Goal: Information Seeking & Learning: Learn about a topic

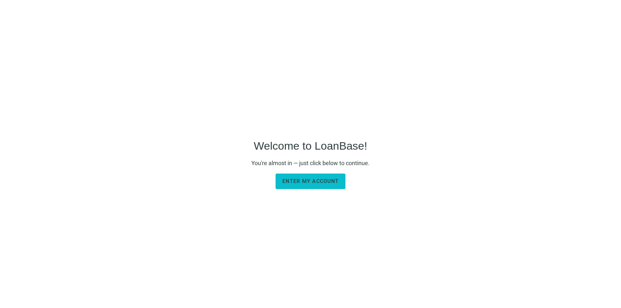
click at [316, 179] on span "Enter my account" at bounding box center [310, 181] width 56 height 6
click at [308, 180] on span "Enter my account" at bounding box center [310, 181] width 56 height 6
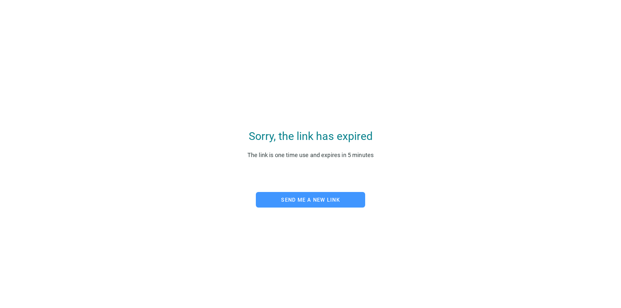
click at [300, 201] on span "Send me a new link" at bounding box center [310, 200] width 59 height 6
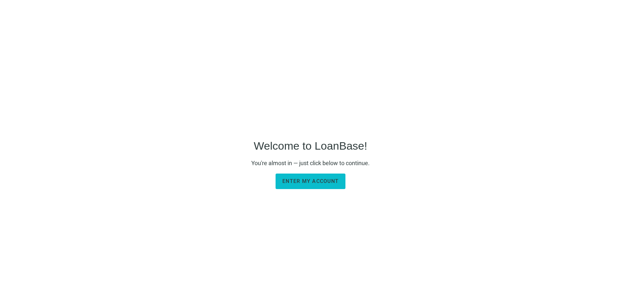
click at [321, 180] on span "Enter my account" at bounding box center [310, 181] width 56 height 6
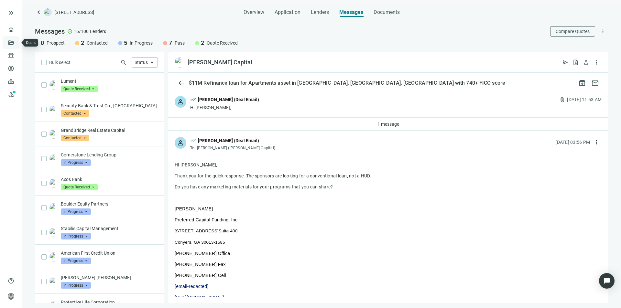
click at [16, 45] on link "Deals" at bounding box center [22, 42] width 12 height 5
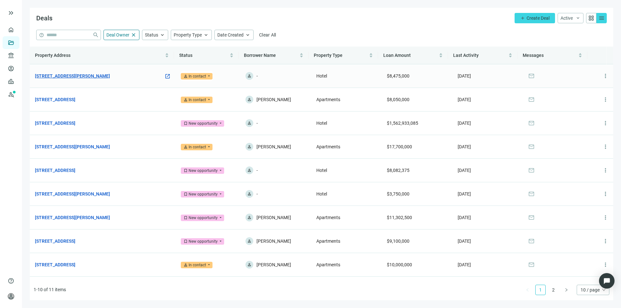
click at [97, 76] on link "561 Chaffee Point Blvd, Jacksonville, FL 32221" at bounding box center [72, 75] width 75 height 7
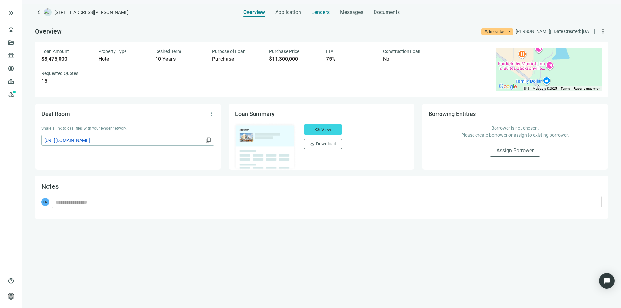
click at [319, 14] on span "Lenders" at bounding box center [320, 12] width 18 height 6
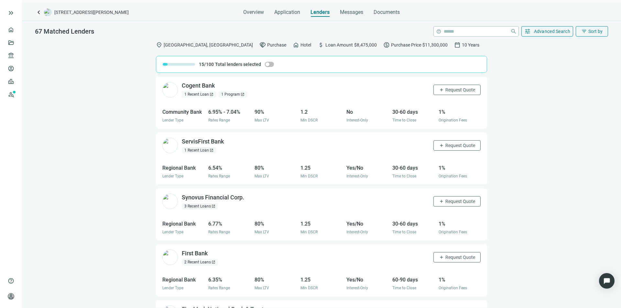
click at [217, 95] on div "1 Recent Loan open_in_new 1 Program open_in_new" at bounding box center [214, 94] width 65 height 6
click at [206, 85] on div "Cogent Bank open_in_new" at bounding box center [202, 86] width 41 height 8
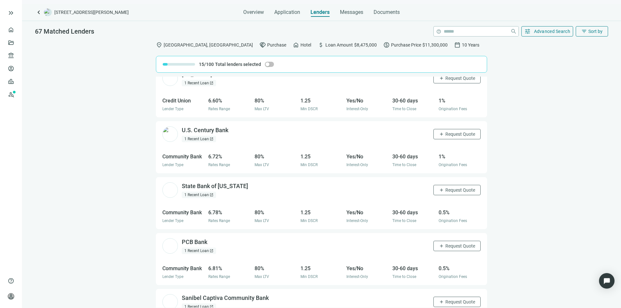
scroll to position [323, 0]
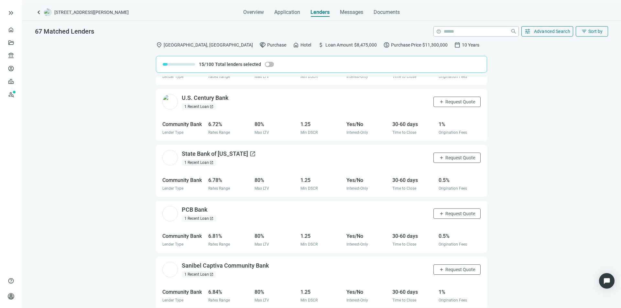
click at [222, 153] on div "State Bank of Texas open_in_new" at bounding box center [219, 154] width 74 height 8
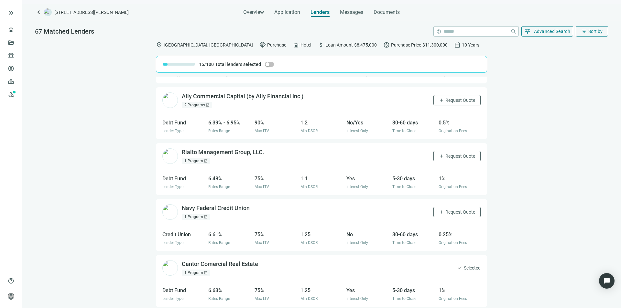
scroll to position [1132, 0]
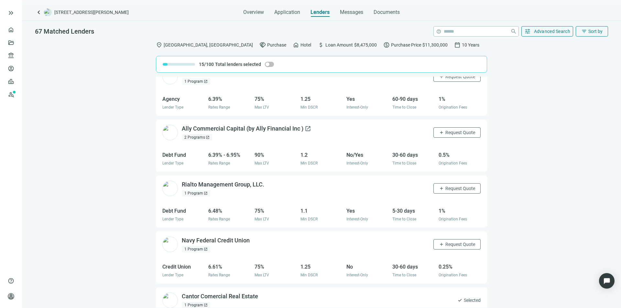
click at [210, 128] on div "Ally Commercial Capital (by Ally Financial Inc ) open_in_new" at bounding box center [246, 129] width 129 height 8
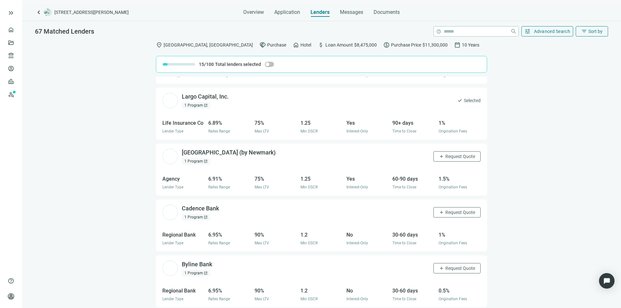
scroll to position [1508, 0]
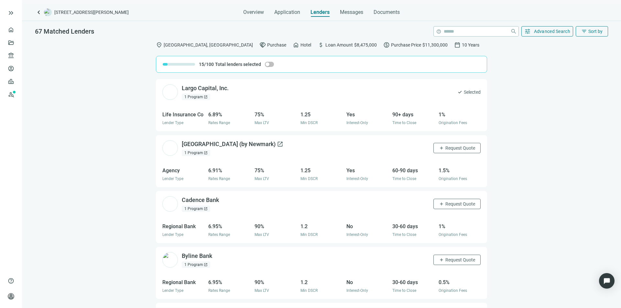
click at [226, 145] on div "Berkeley Point (by Newmark) open_in_new" at bounding box center [233, 144] width 102 height 8
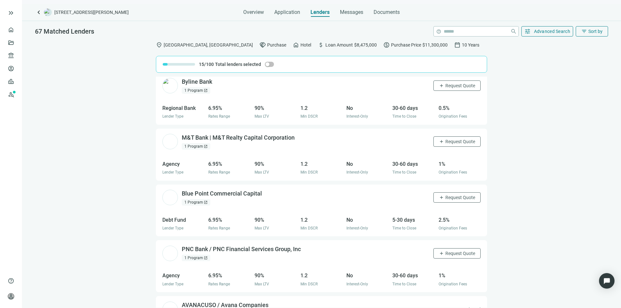
scroll to position [1670, 0]
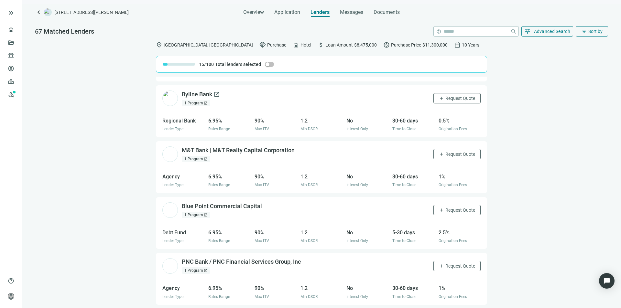
click at [189, 94] on div "Byline Bank open_in_new" at bounding box center [201, 95] width 38 height 8
click at [16, 91] on link "Prospects New" at bounding box center [26, 94] width 21 height 13
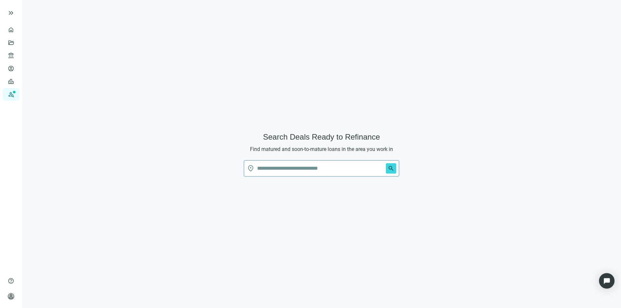
click at [265, 163] on input "text" at bounding box center [320, 169] width 126 height 16
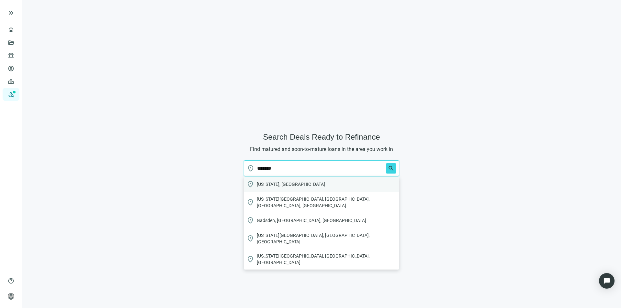
click at [268, 178] on div "location_on Alabama, USA" at bounding box center [321, 185] width 155 height 16
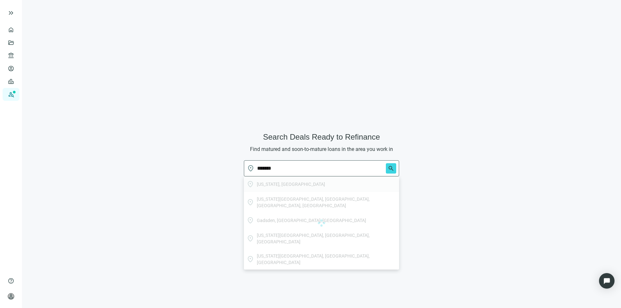
type input "**********"
click at [390, 165] on span "search" at bounding box center [391, 168] width 6 height 6
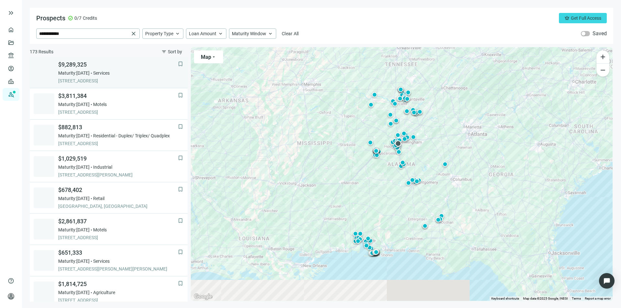
click at [68, 64] on span "$9,289,325" at bounding box center [118, 65] width 120 height 8
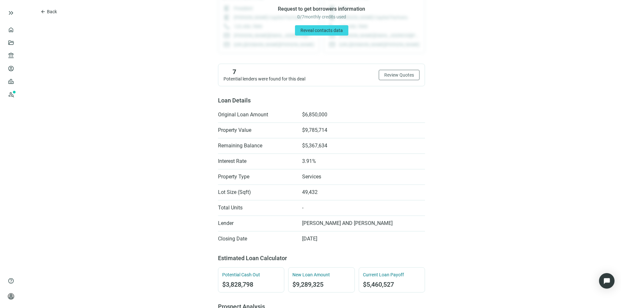
scroll to position [97, 0]
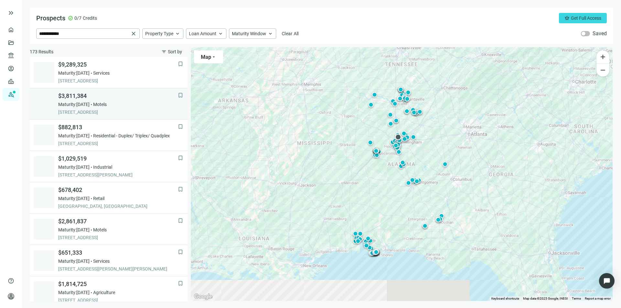
click at [71, 100] on div "$3,811,384 Maturity: 11.30.2025 Motels 624 DECATUR HWY, FULTONDALE, 35068, AL" at bounding box center [118, 103] width 120 height 23
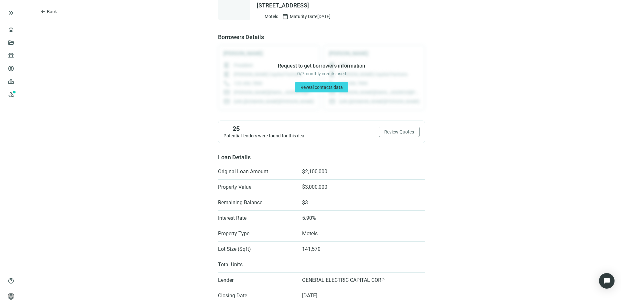
scroll to position [22, 0]
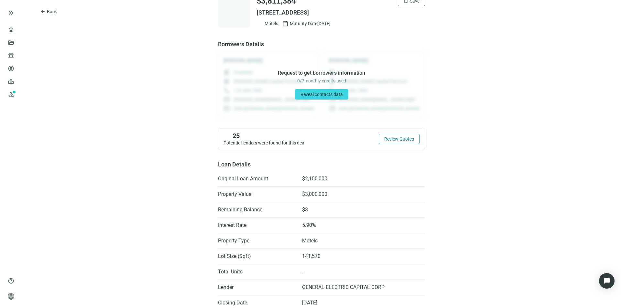
click at [399, 138] on span "Review Quotes" at bounding box center [399, 138] width 30 height 5
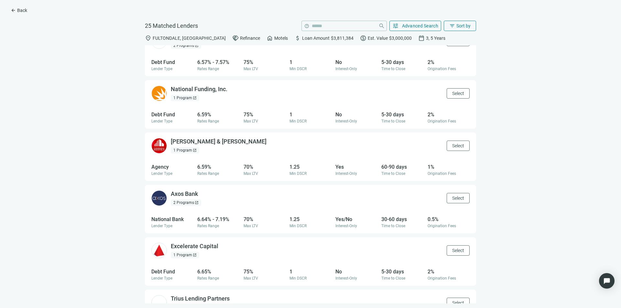
scroll to position [553, 0]
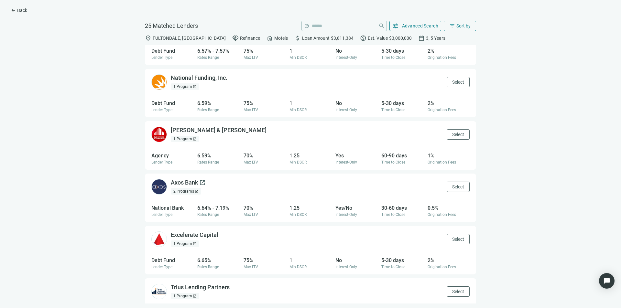
click at [187, 184] on div "Axos Bank open_in_new" at bounding box center [188, 183] width 35 height 8
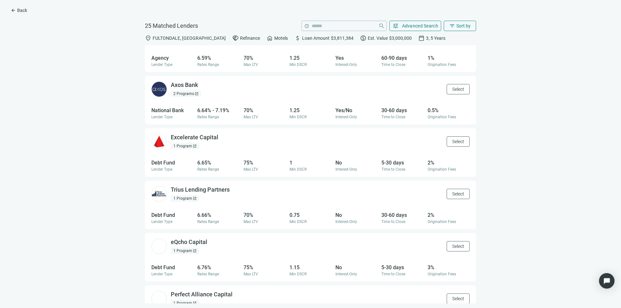
scroll to position [682, 0]
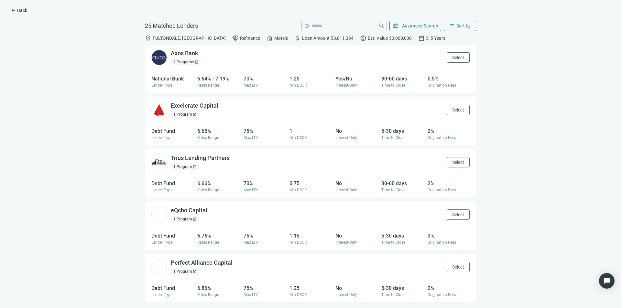
click at [15, 11] on span "arrow_back" at bounding box center [13, 10] width 5 height 5
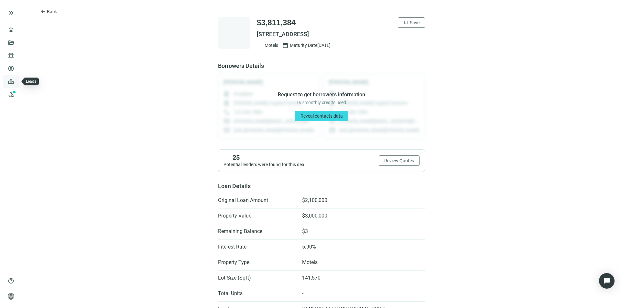
click at [16, 83] on link "Leads" at bounding box center [22, 81] width 13 height 5
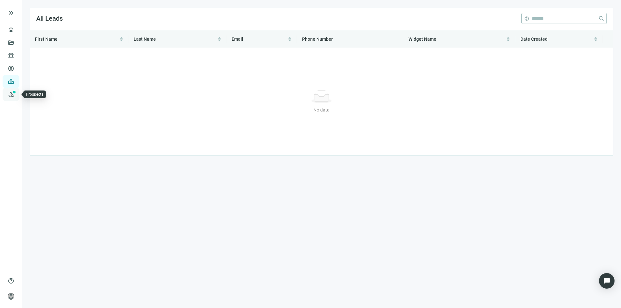
click at [16, 93] on link "Prospects New" at bounding box center [26, 94] width 21 height 13
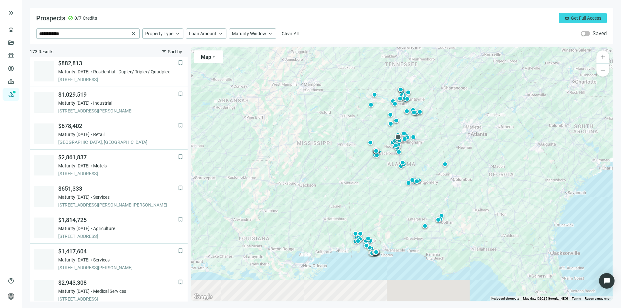
scroll to position [65, 0]
click at [91, 109] on span "1024 PUTMAN DR NW, HUNTSVILLE, 35816, AL" at bounding box center [118, 110] width 120 height 6
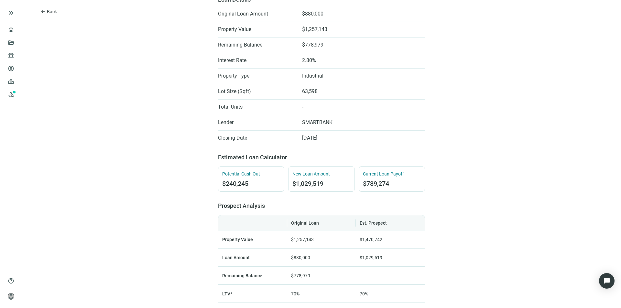
scroll to position [194, 0]
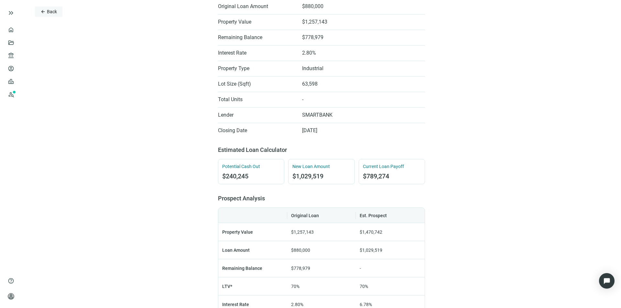
click at [39, 13] on button "arrow_back Back" at bounding box center [48, 11] width 27 height 10
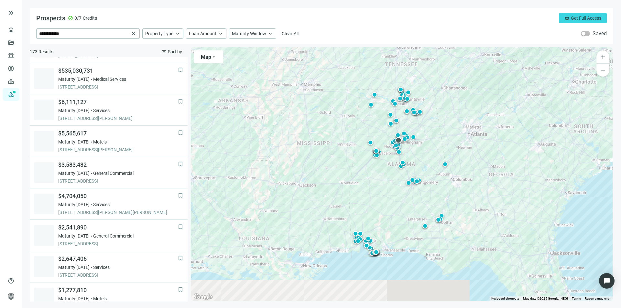
scroll to position [385, 0]
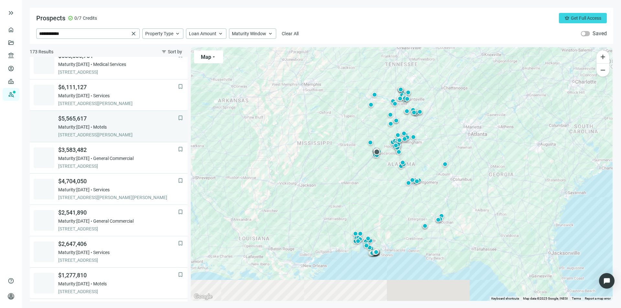
click at [84, 132] on span "3755 MCFARLAND BLVD E, TUSCALOOSA, 35405, AL" at bounding box center [118, 135] width 120 height 6
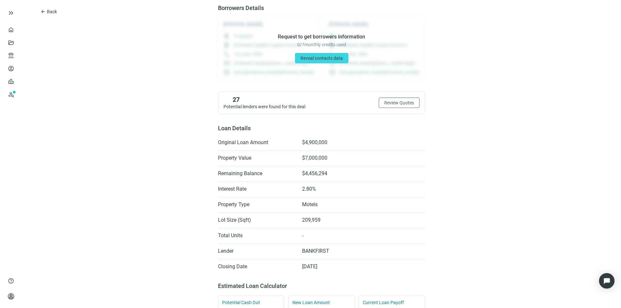
scroll to position [54, 0]
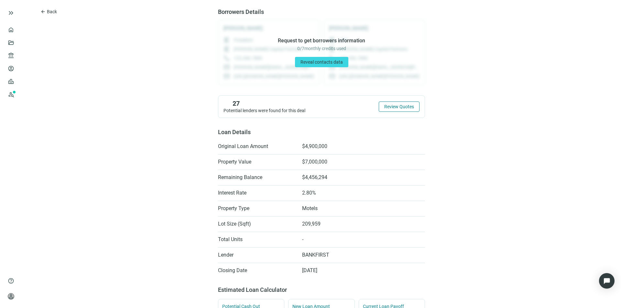
click at [384, 107] on span "Review Quotes" at bounding box center [399, 106] width 30 height 5
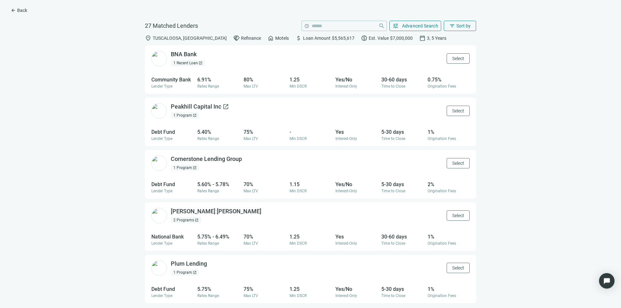
click at [202, 108] on div "Peakhill Capital Inc open_in_new" at bounding box center [200, 107] width 58 height 8
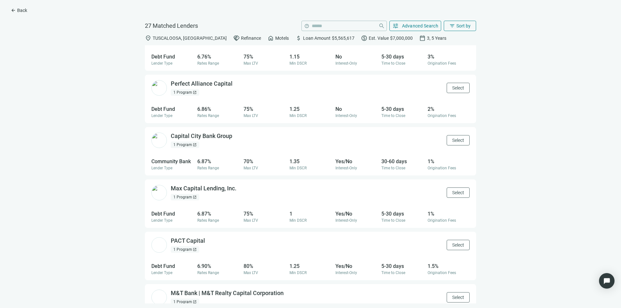
scroll to position [732, 0]
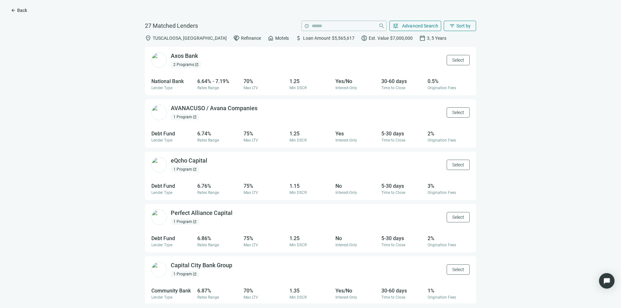
click at [17, 12] on button "arrow_back Back" at bounding box center [18, 10] width 27 height 10
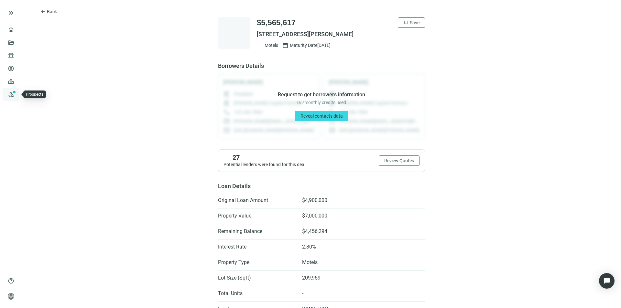
click at [16, 96] on link "Prospects New" at bounding box center [26, 94] width 21 height 13
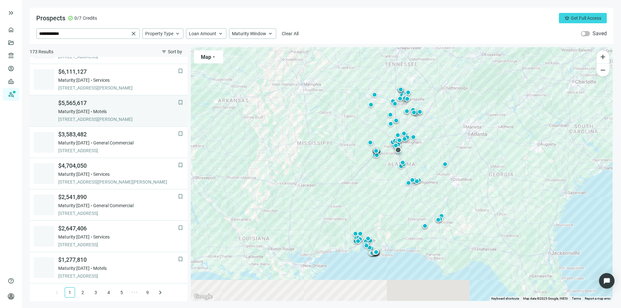
scroll to position [368, 0]
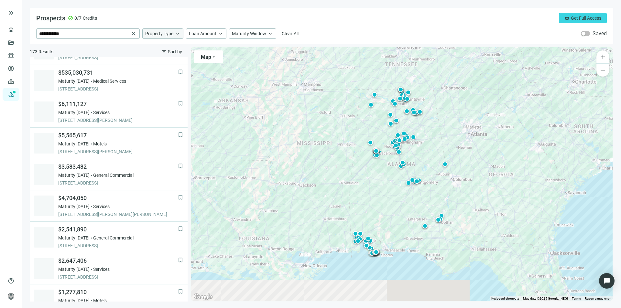
click at [162, 33] on span "Property Type" at bounding box center [159, 34] width 28 height 6
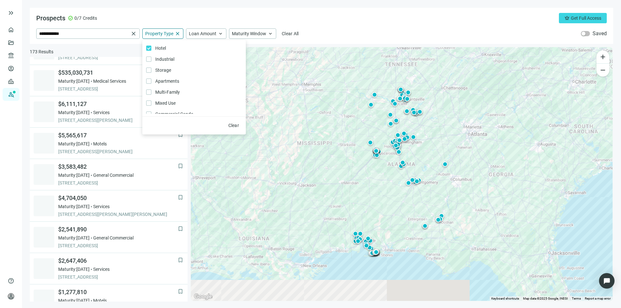
click at [239, 18] on div "Prospects check_circle 0/7 Credits crown Get Full Access" at bounding box center [321, 18] width 571 height 10
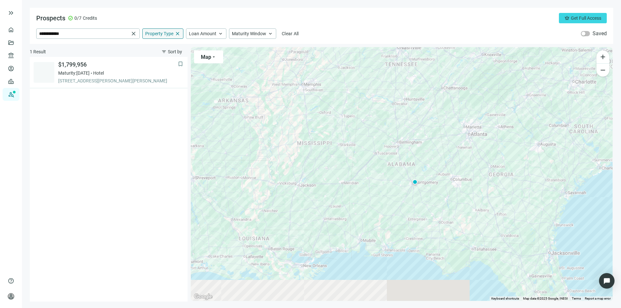
click at [171, 32] on span "Property Type" at bounding box center [159, 34] width 28 height 6
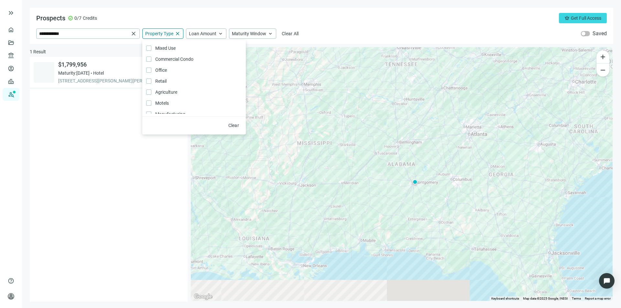
scroll to position [65, 0]
click at [219, 20] on div "Prospects check_circle 0/7 Credits crown Get Full Access" at bounding box center [321, 18] width 571 height 10
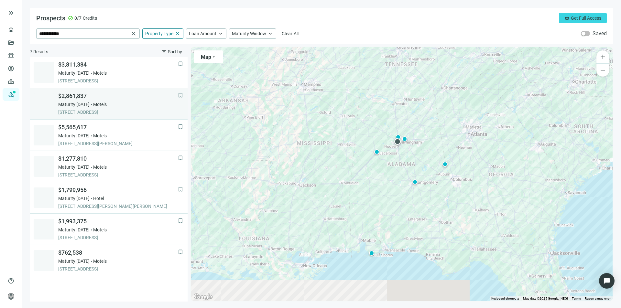
click at [84, 96] on span "$2,861,837" at bounding box center [118, 96] width 120 height 8
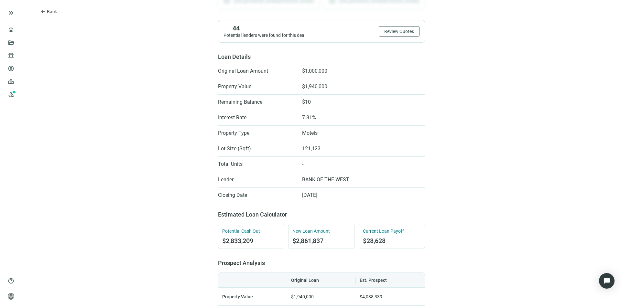
scroll to position [162, 0]
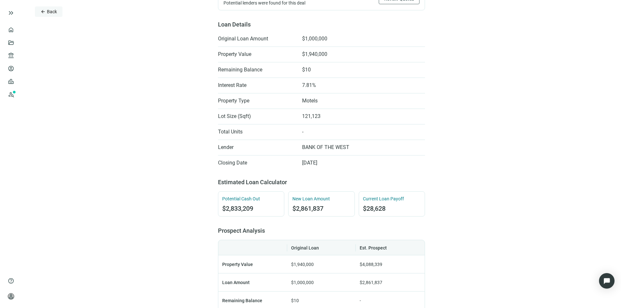
click at [41, 11] on span "arrow_back" at bounding box center [42, 11] width 5 height 5
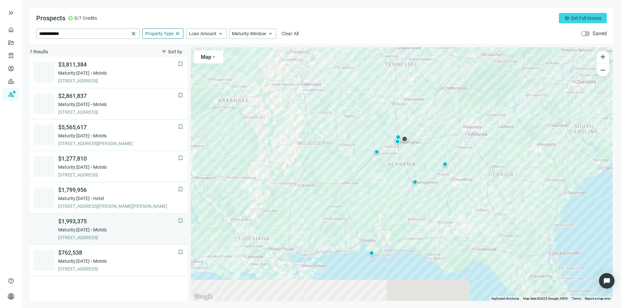
click at [73, 223] on span "$1,993,375" at bounding box center [118, 222] width 120 height 8
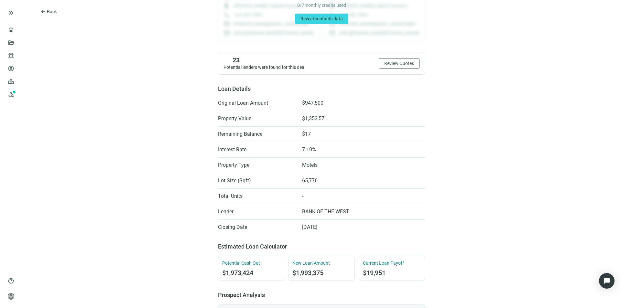
scroll to position [97, 0]
click at [392, 62] on span "Review Quotes" at bounding box center [399, 63] width 30 height 5
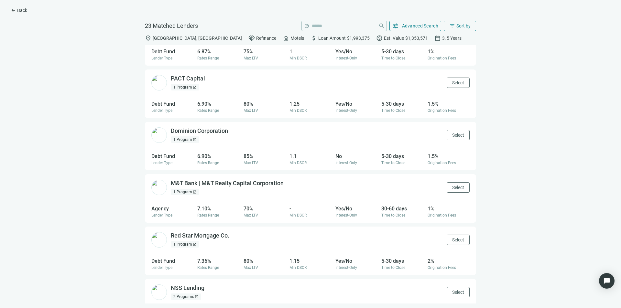
scroll to position [813, 0]
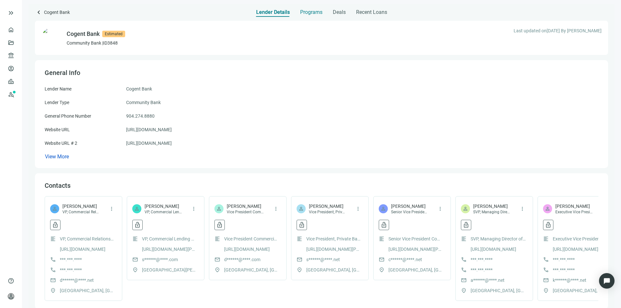
click at [308, 13] on span "Programs" at bounding box center [311, 12] width 22 height 6
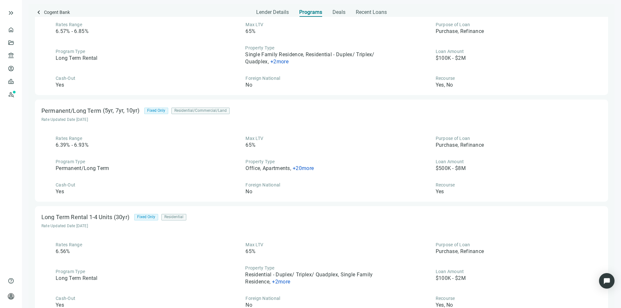
scroll to position [485, 0]
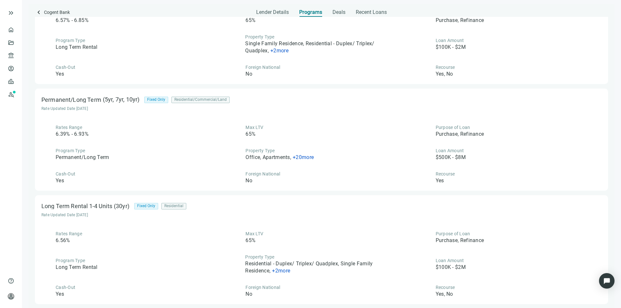
click at [295, 159] on span "+ 20 more" at bounding box center [303, 157] width 21 height 6
click at [298, 146] on div "Rates Range 6.39% - 6.93% Max LTV 65% Purpose of Loan Purchase, Refinance Progr…" at bounding box center [321, 154] width 560 height 60
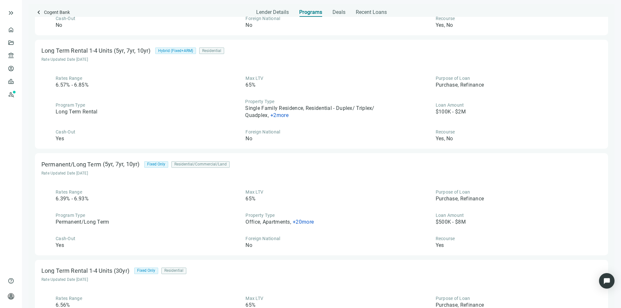
scroll to position [453, 0]
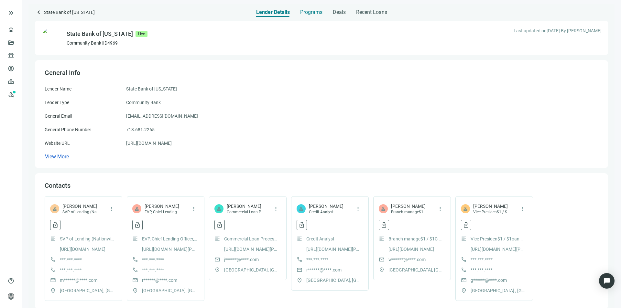
click at [313, 11] on span "Programs" at bounding box center [311, 12] width 22 height 6
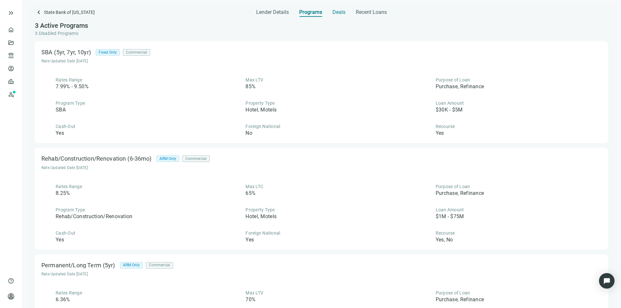
click at [340, 15] on span "Deals" at bounding box center [338, 12] width 13 height 6
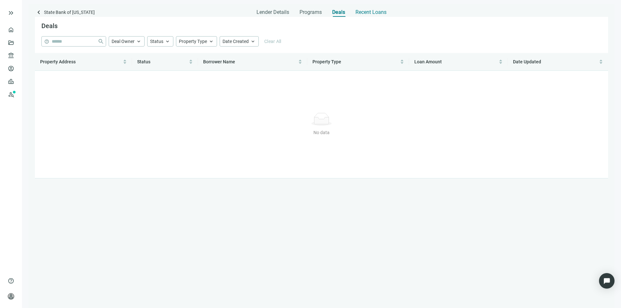
click at [366, 12] on span "Recent Loans" at bounding box center [370, 12] width 31 height 6
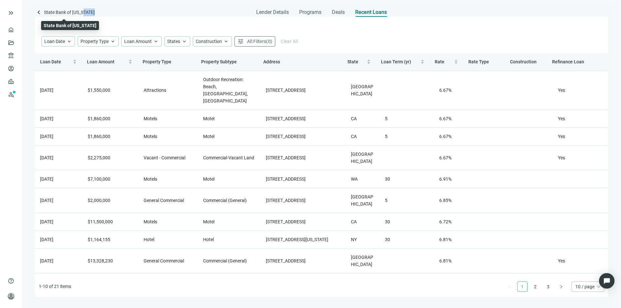
drag, startPoint x: 85, startPoint y: 10, endPoint x: 71, endPoint y: 8, distance: 14.4
click at [71, 8] on div "keyboard_arrow_left State Bank of Texas Lender Details Programs Deals Recent Lo…" at bounding box center [321, 10] width 573 height 13
click at [84, 10] on div "keyboard_arrow_left State Bank of Texas" at bounding box center [83, 12] width 97 height 9
click at [265, 13] on span "Lender Details" at bounding box center [272, 12] width 33 height 6
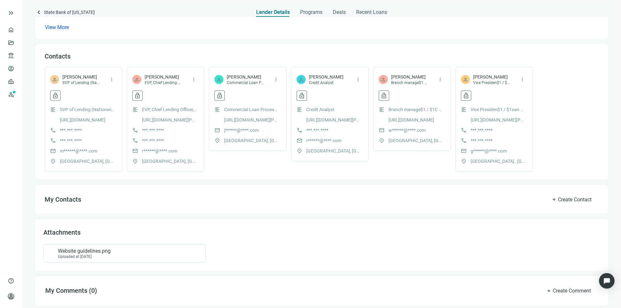
scroll to position [131, 0]
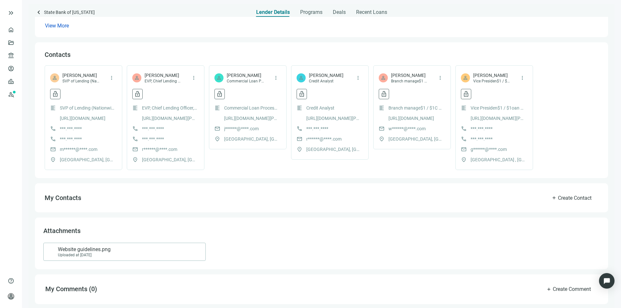
click at [81, 252] on span "Website guidelines.png" at bounding box center [84, 249] width 53 height 6
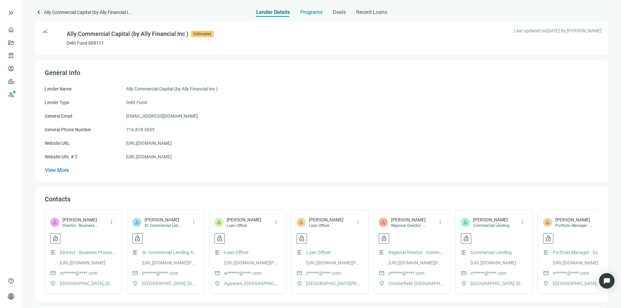
click at [307, 10] on span "Programs" at bounding box center [311, 12] width 22 height 6
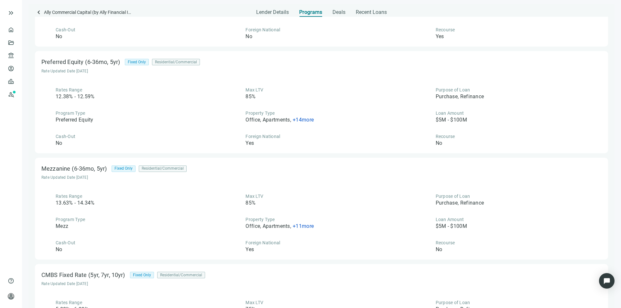
scroll to position [92, 0]
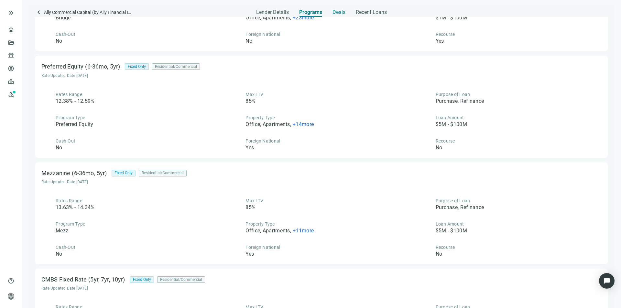
click at [334, 13] on span "Deals" at bounding box center [338, 12] width 13 height 6
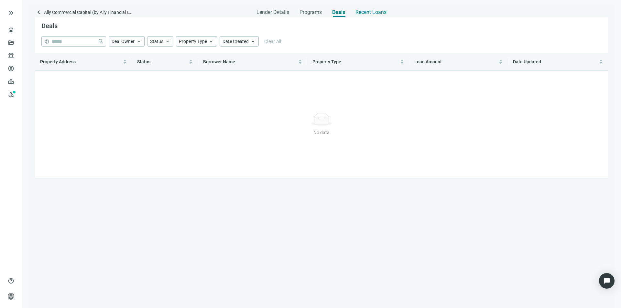
click at [357, 11] on span "Recent Loans" at bounding box center [370, 12] width 31 height 6
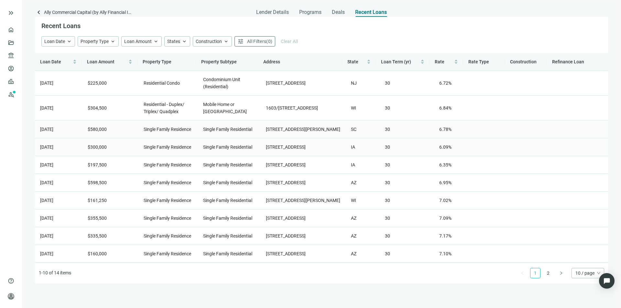
scroll to position [43, 0]
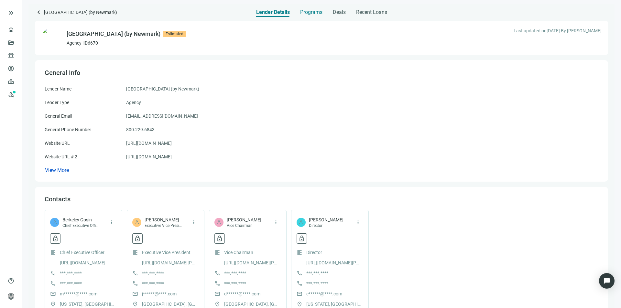
click at [305, 12] on span "Programs" at bounding box center [311, 12] width 22 height 6
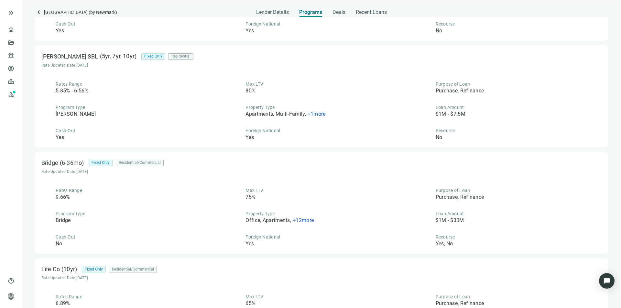
scroll to position [439, 0]
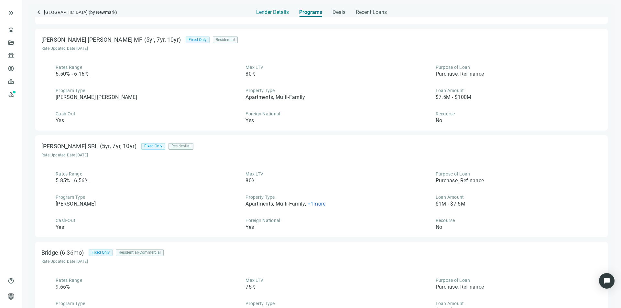
click at [256, 12] on span "Lender Details" at bounding box center [272, 12] width 33 height 6
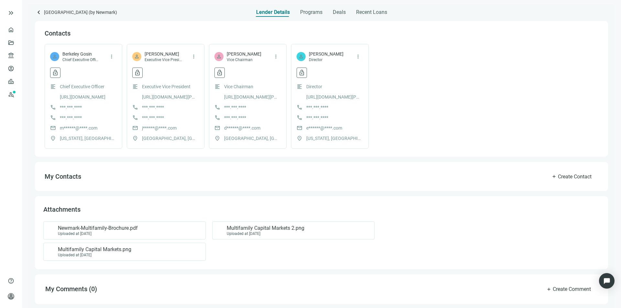
scroll to position [166, 0]
click at [242, 229] on span "Multifamily Capital Markets 2.png" at bounding box center [266, 228] width 78 height 6
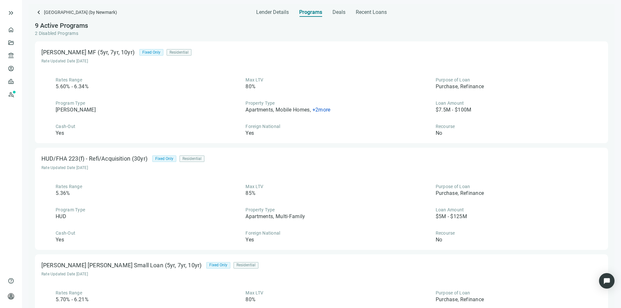
click at [331, 13] on div "Lender Details Programs Deals Recent Loans" at bounding box center [321, 10] width 131 height 13
click at [342, 12] on span "Deals" at bounding box center [338, 12] width 13 height 6
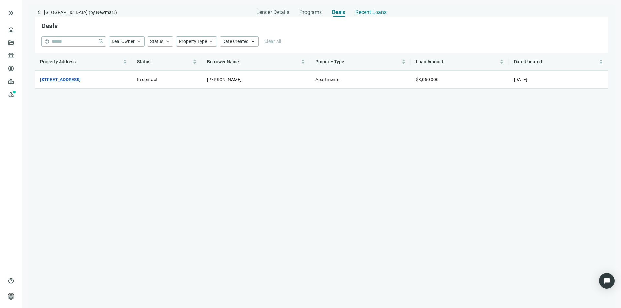
click at [366, 12] on span "Recent Loans" at bounding box center [370, 12] width 31 height 6
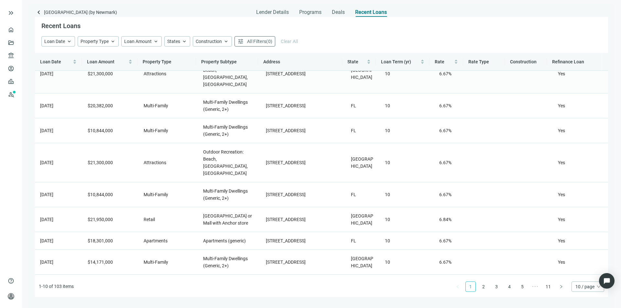
scroll to position [50, 0]
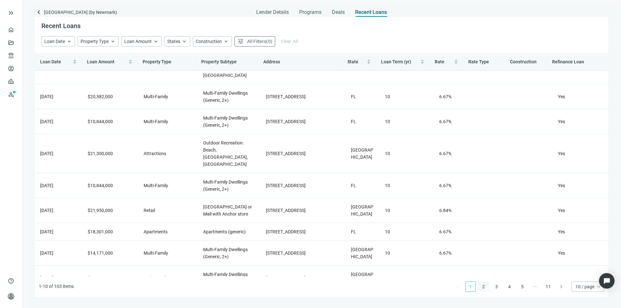
click at [483, 286] on link "2" at bounding box center [484, 287] width 10 height 10
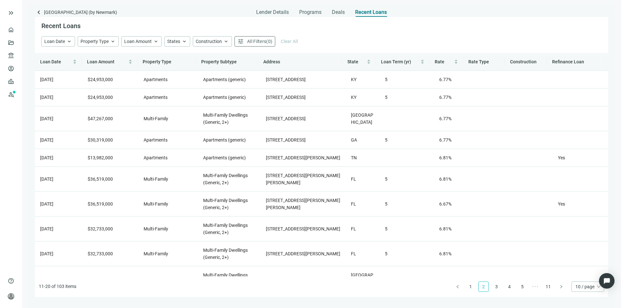
scroll to position [0, 0]
click at [207, 43] on span "Construction" at bounding box center [209, 41] width 26 height 5
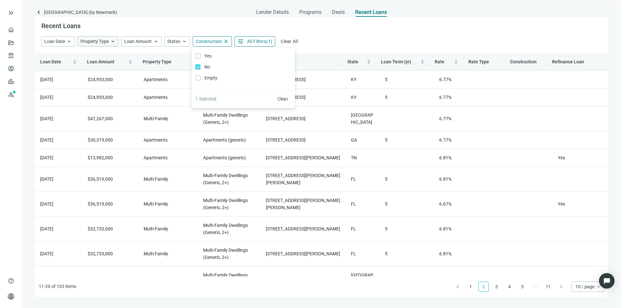
click at [104, 43] on span "Property Type" at bounding box center [95, 41] width 28 height 5
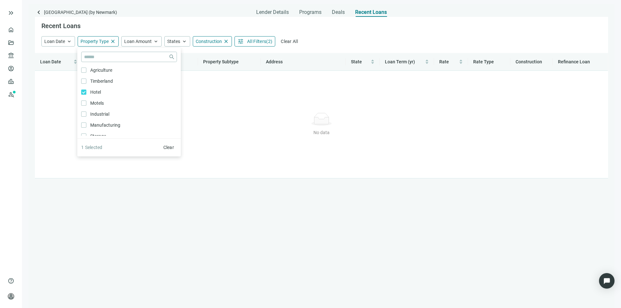
click at [176, 27] on div "Recent Loans" at bounding box center [321, 26] width 573 height 19
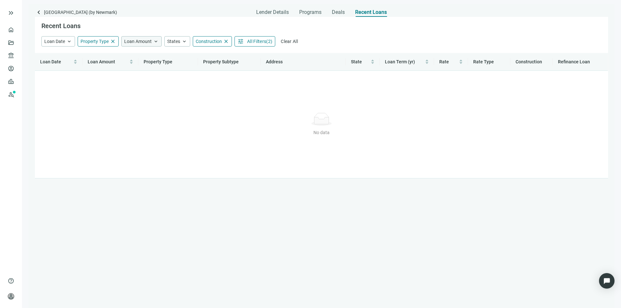
click at [149, 41] on span "Loan Amount" at bounding box center [137, 41] width 27 height 5
click at [111, 42] on span "close" at bounding box center [113, 41] width 6 height 6
click at [96, 42] on span "Property Type" at bounding box center [95, 41] width 28 height 5
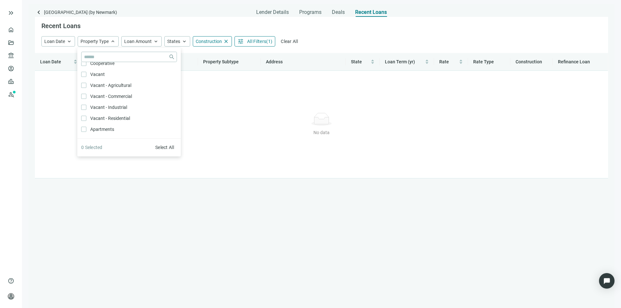
scroll to position [97, 0]
click at [167, 146] on span "Select All" at bounding box center [164, 147] width 19 height 5
click at [168, 31] on div "Recent Loans" at bounding box center [321, 26] width 573 height 19
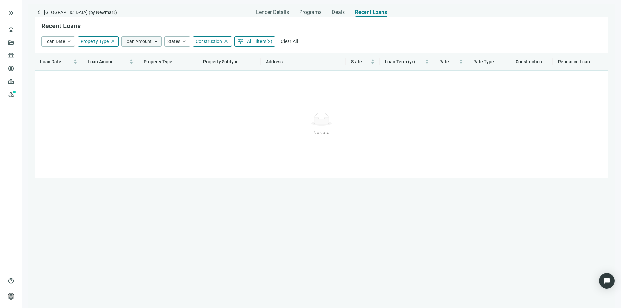
click at [159, 42] on div "Loan Amount keyboard_arrow_up" at bounding box center [141, 41] width 40 height 10
click at [166, 41] on div "States keyboard_arrow_up" at bounding box center [177, 41] width 26 height 10
click at [205, 39] on span "Construction" at bounding box center [209, 41] width 26 height 5
click at [202, 28] on div "Recent Loans" at bounding box center [321, 26] width 573 height 19
click at [252, 43] on span "All Filters" at bounding box center [256, 41] width 19 height 5
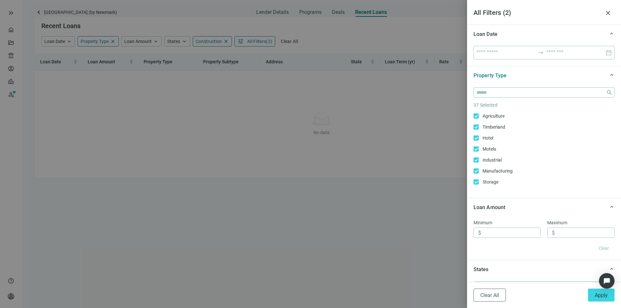
drag, startPoint x: 313, startPoint y: 22, endPoint x: 313, endPoint y: 26, distance: 3.9
click at [314, 22] on div at bounding box center [310, 154] width 621 height 308
click at [293, 39] on div at bounding box center [310, 154] width 621 height 308
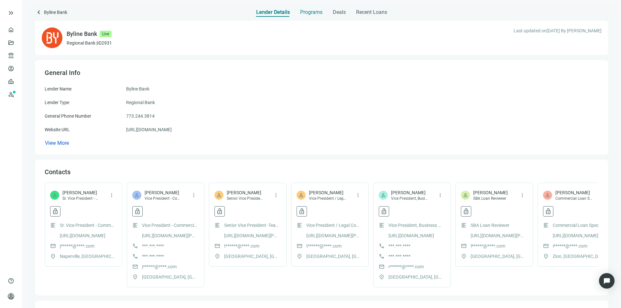
click at [304, 13] on span "Programs" at bounding box center [311, 12] width 22 height 6
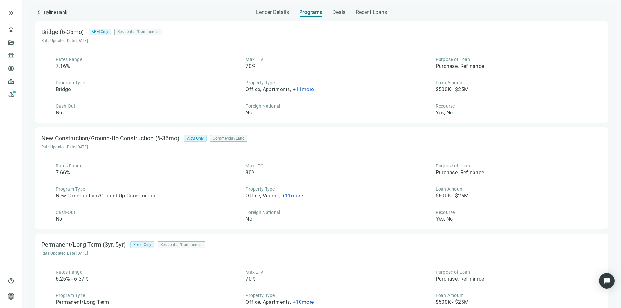
scroll to position [258, 0]
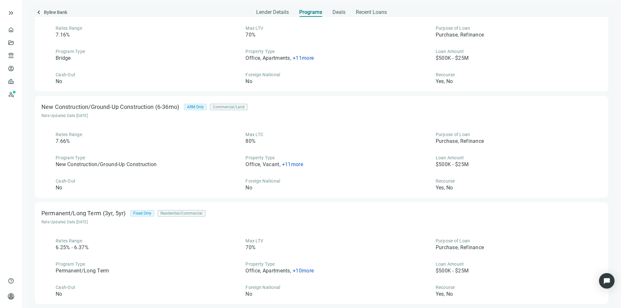
click at [297, 271] on span "+ 10 more" at bounding box center [303, 271] width 21 height 6
click at [294, 251] on div "Max LTV 70%" at bounding box center [321, 245] width 180 height 14
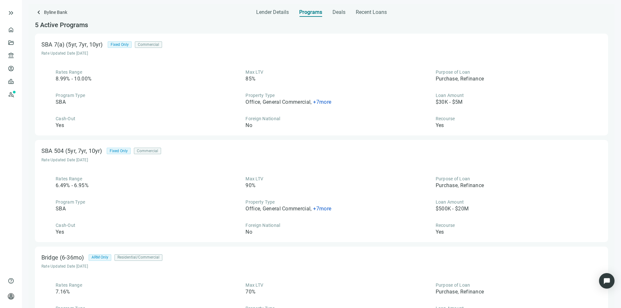
scroll to position [0, 0]
click at [359, 13] on span "Recent Loans" at bounding box center [371, 12] width 31 height 6
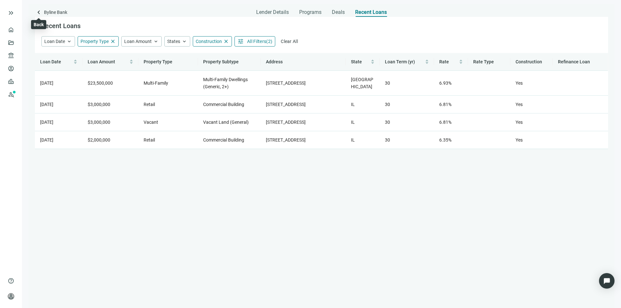
click at [41, 13] on span "keyboard_arrow_left" at bounding box center [39, 12] width 8 height 8
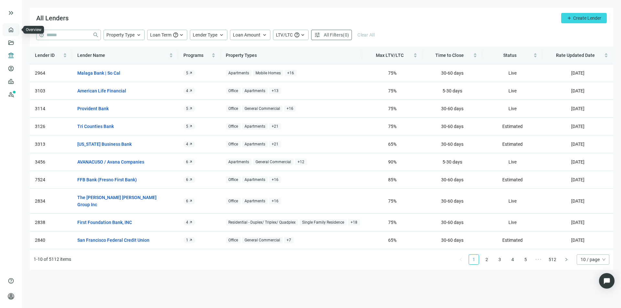
click at [16, 32] on link "Overview" at bounding box center [25, 29] width 19 height 5
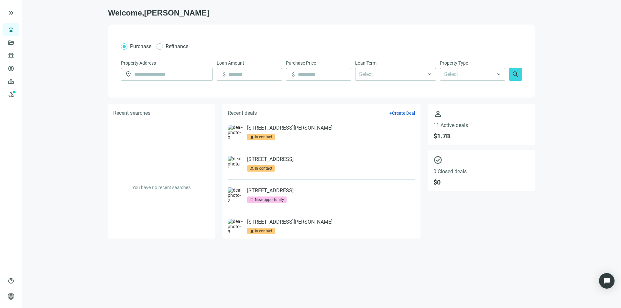
click at [278, 128] on link "[STREET_ADDRESS][PERSON_NAME]" at bounding box center [289, 128] width 85 height 6
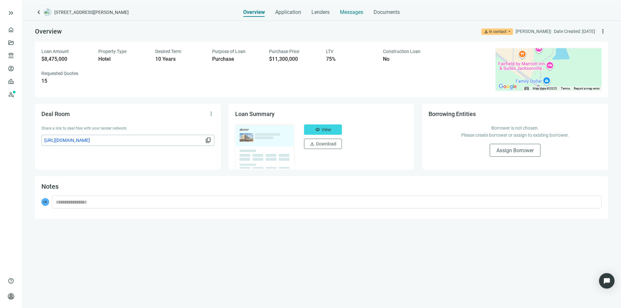
click at [342, 12] on span "Messages" at bounding box center [351, 12] width 23 height 6
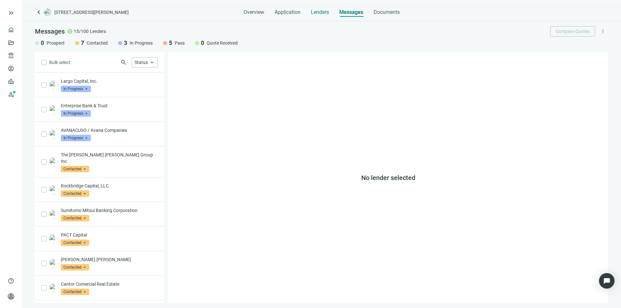
click at [317, 13] on span "Lenders" at bounding box center [320, 12] width 18 height 6
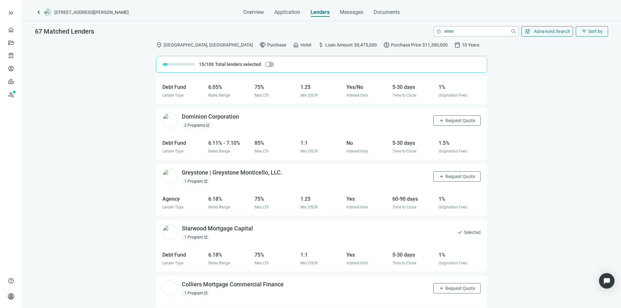
scroll to position [648, 0]
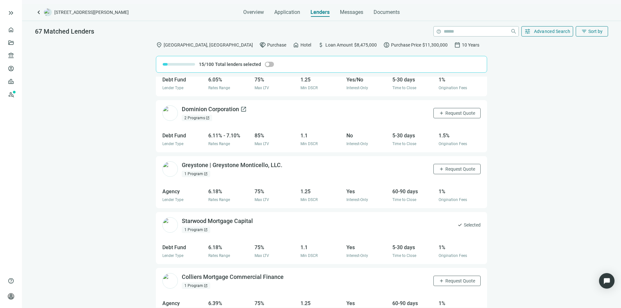
click at [223, 113] on div "Dominion Corporation open_in_new" at bounding box center [214, 109] width 65 height 8
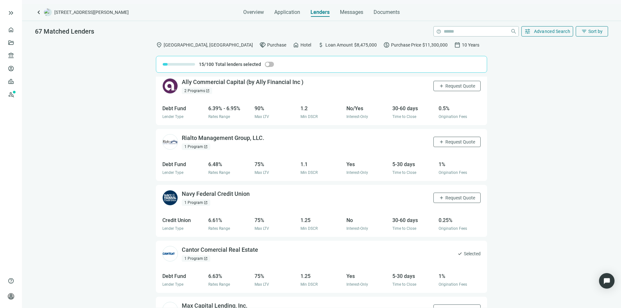
scroll to position [1207, 0]
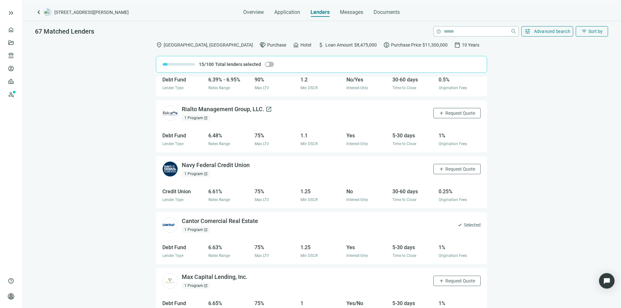
click at [207, 106] on div "Rialto Management Group, LLC. open_in_new" at bounding box center [227, 109] width 90 height 8
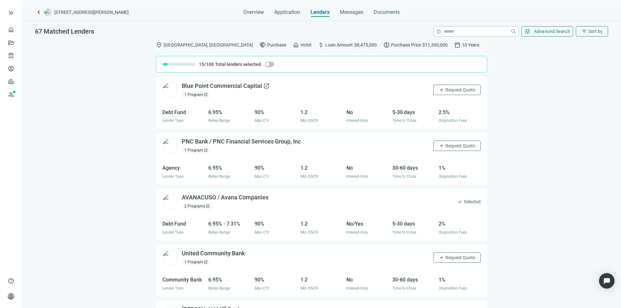
scroll to position [1822, 0]
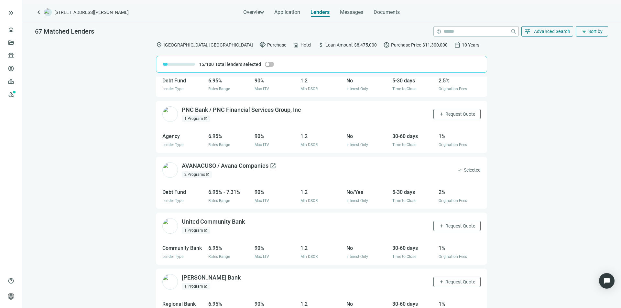
click at [229, 166] on div "AVANACUSO / Avana Companies open_in_new" at bounding box center [229, 166] width 94 height 8
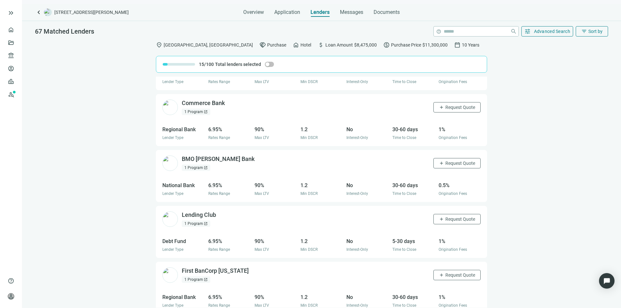
scroll to position [2456, 0]
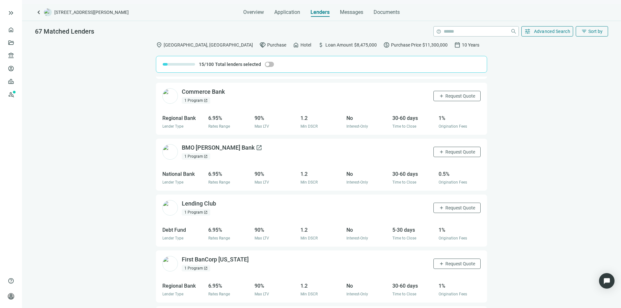
click at [206, 147] on div "BMO [PERSON_NAME] Bank open_in_new" at bounding box center [222, 148] width 81 height 8
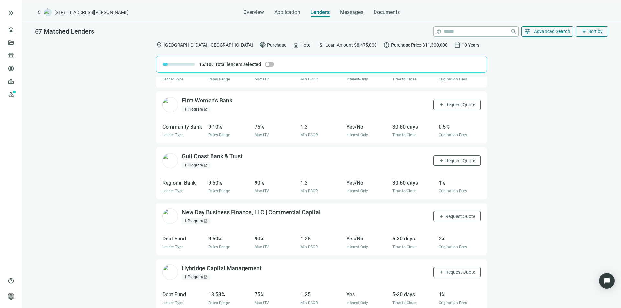
scroll to position [3514, 0]
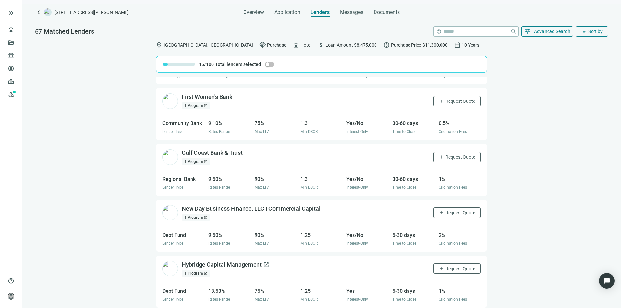
click at [220, 264] on div "Hybridge Capital Management open_in_new" at bounding box center [226, 265] width 88 height 8
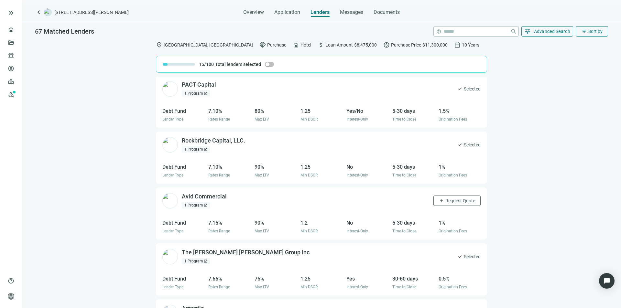
scroll to position [3158, 0]
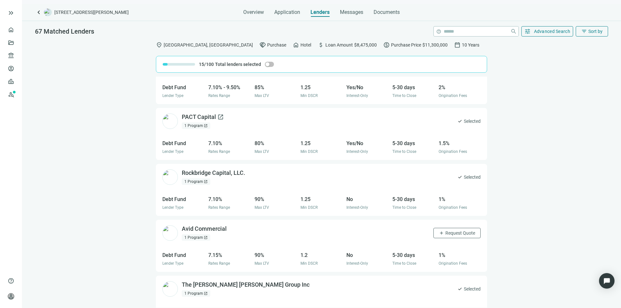
click at [201, 114] on div "PACT Capital open_in_new" at bounding box center [203, 117] width 42 height 8
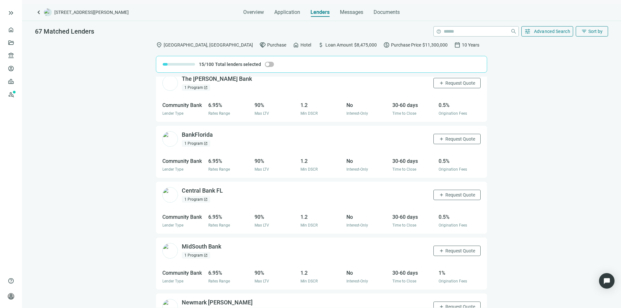
scroll to position [2737, 0]
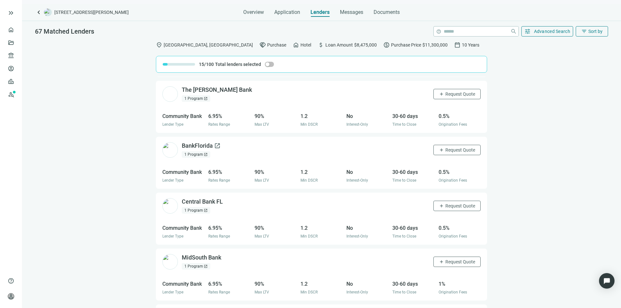
click at [190, 147] on div "BankFlorida open_in_new" at bounding box center [201, 146] width 39 height 8
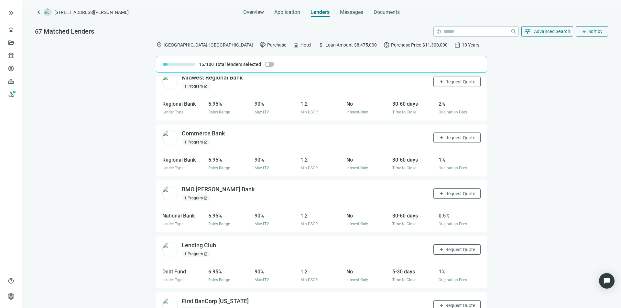
scroll to position [2381, 0]
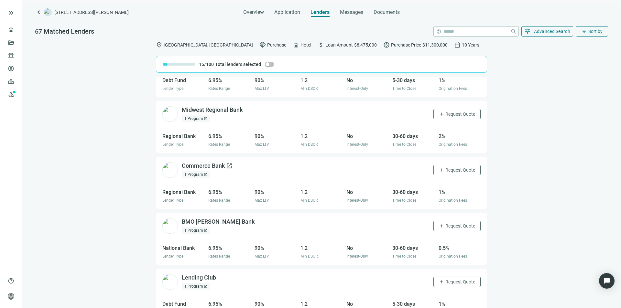
click at [210, 168] on div "Commerce Bank open_in_new" at bounding box center [207, 166] width 51 height 8
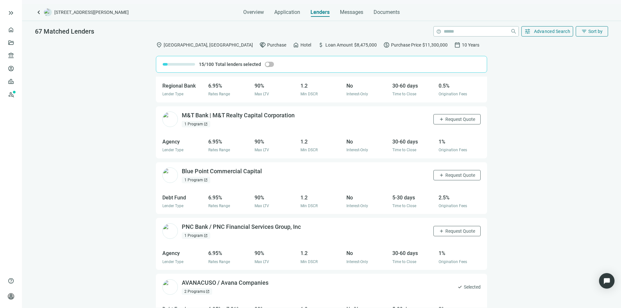
scroll to position [1702, 0]
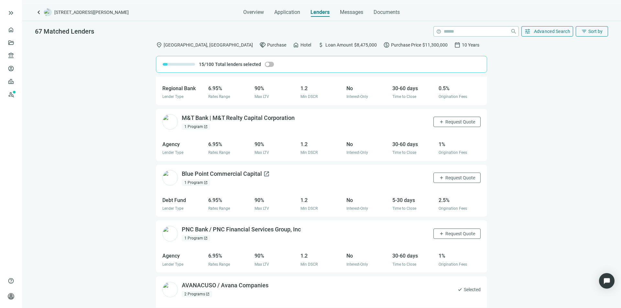
click at [204, 173] on div "Blue Point Commercial Capital open_in_new" at bounding box center [226, 174] width 88 height 8
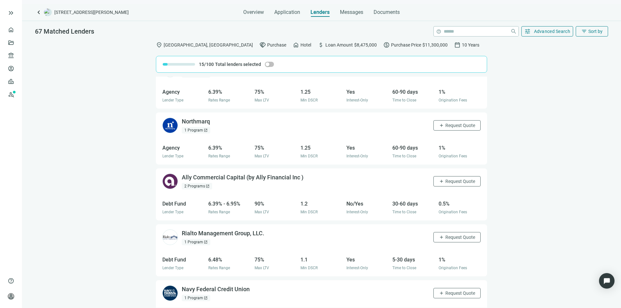
scroll to position [1055, 0]
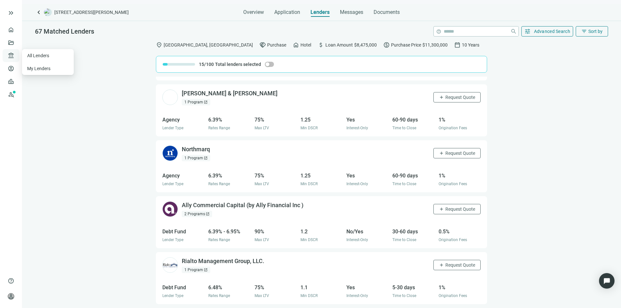
click at [10, 55] on span "account_balance" at bounding box center [10, 55] width 5 height 6
click at [27, 56] on link "All Lenders" at bounding box center [38, 55] width 23 height 5
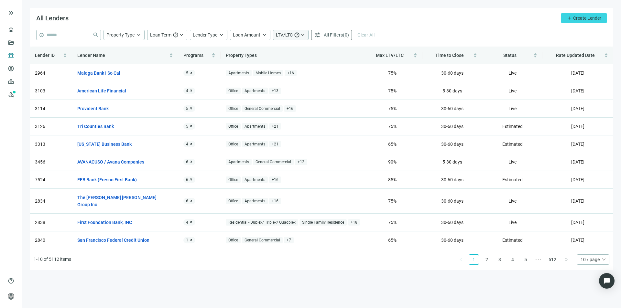
click at [301, 35] on span "keyboard_arrow_up" at bounding box center [303, 35] width 6 height 6
click at [318, 36] on span "tune" at bounding box center [317, 35] width 6 height 6
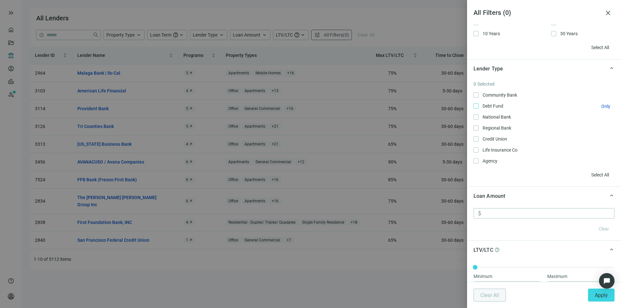
scroll to position [194, 0]
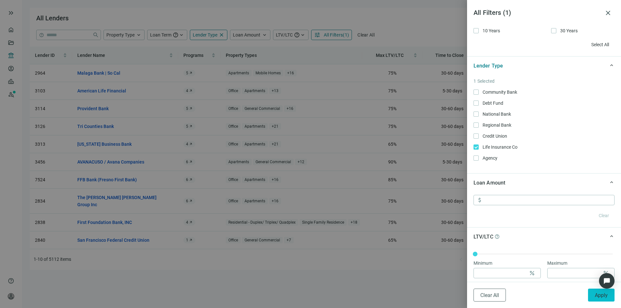
click at [593, 295] on button "Apply" at bounding box center [601, 295] width 27 height 13
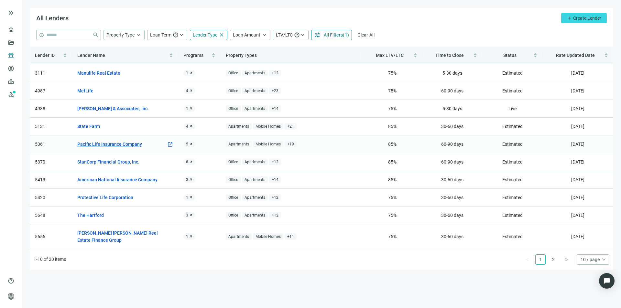
click at [122, 145] on link "Pacific Life Insurance Company" at bounding box center [109, 144] width 65 height 7
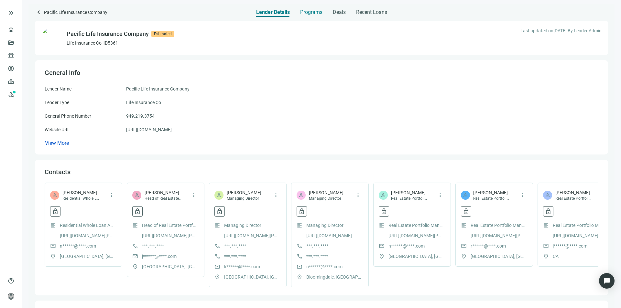
click at [306, 9] on span "Programs" at bounding box center [311, 12] width 22 height 6
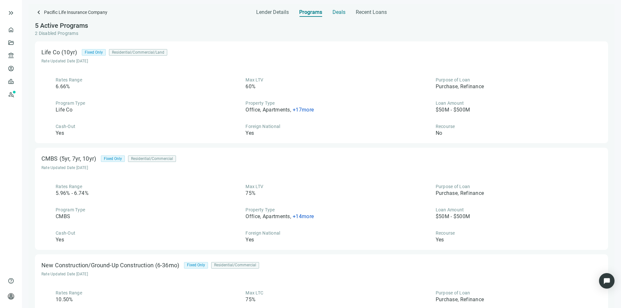
click at [338, 15] on span "Deals" at bounding box center [338, 12] width 13 height 6
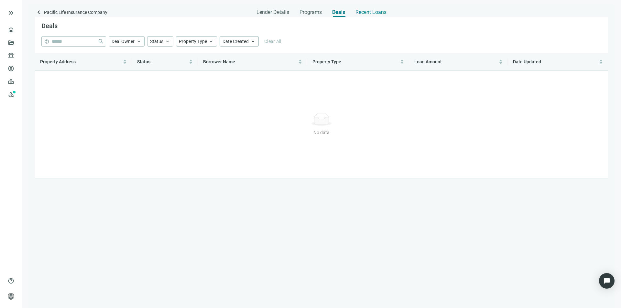
click at [363, 13] on span "Recent Loans" at bounding box center [370, 12] width 31 height 6
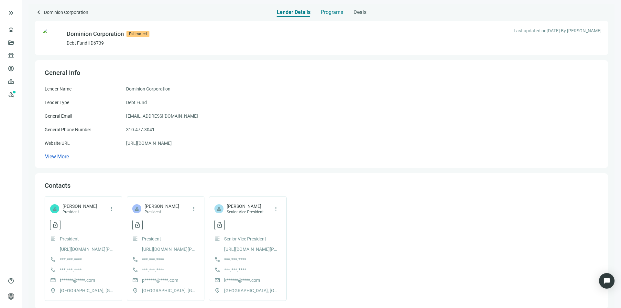
click at [327, 10] on span "Programs" at bounding box center [332, 12] width 22 height 6
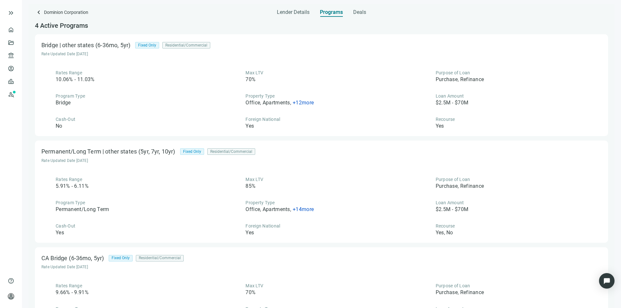
click at [299, 209] on span "+ 14 more" at bounding box center [303, 209] width 21 height 6
click at [302, 188] on div "Max LTV 85%" at bounding box center [321, 183] width 180 height 14
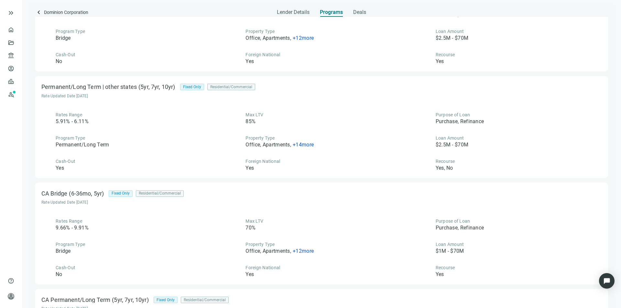
scroll to position [54, 0]
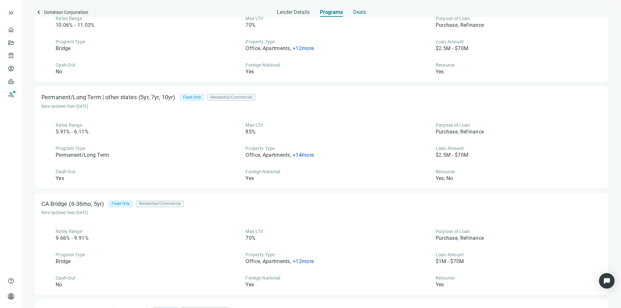
click at [359, 12] on span "Deals" at bounding box center [359, 12] width 13 height 6
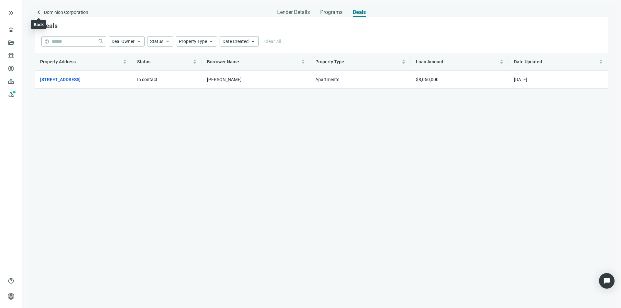
click at [38, 13] on span "keyboard_arrow_left" at bounding box center [39, 12] width 8 height 8
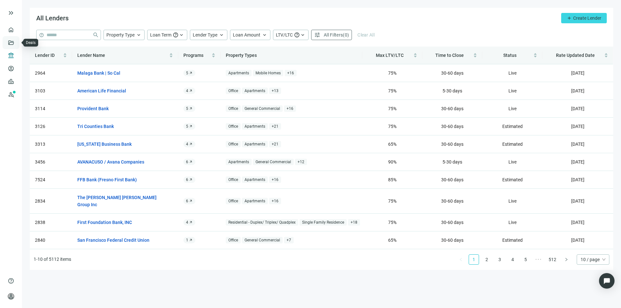
click at [16, 42] on link "Deals" at bounding box center [22, 42] width 12 height 5
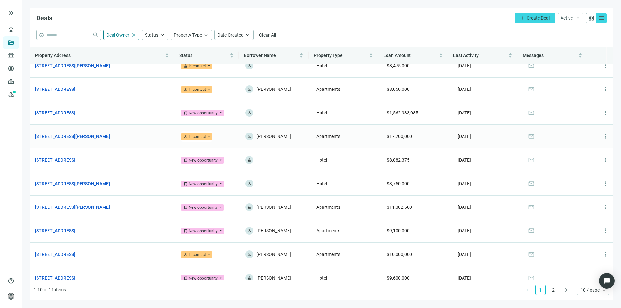
scroll to position [21, 0]
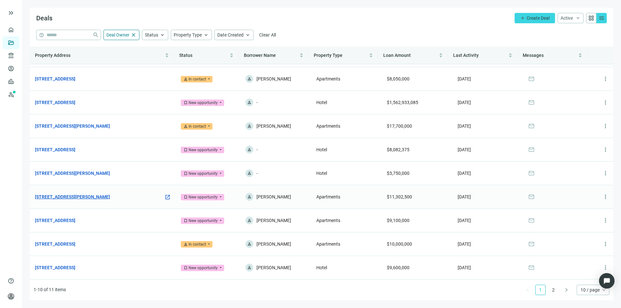
click at [74, 196] on link "[STREET_ADDRESS][PERSON_NAME]" at bounding box center [72, 196] width 75 height 7
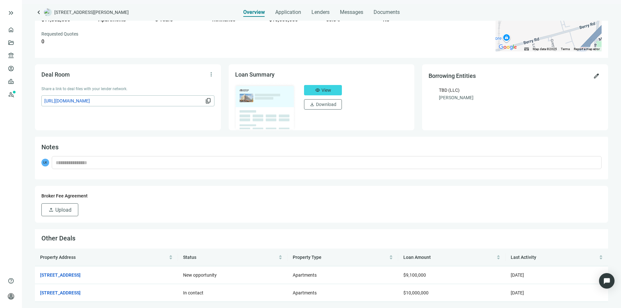
scroll to position [40, 0]
click at [59, 208] on span "Upload" at bounding box center [63, 210] width 16 height 6
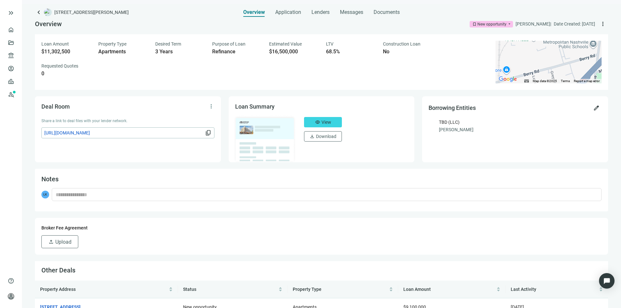
scroll to position [0, 0]
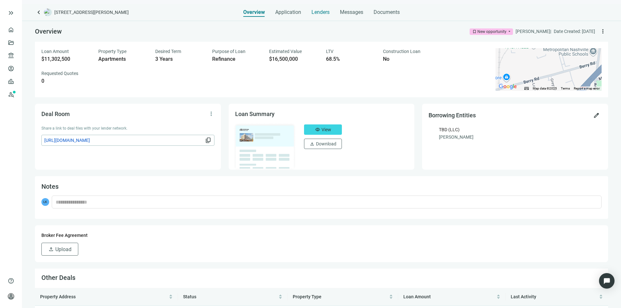
click at [317, 13] on span "Lenders" at bounding box center [320, 12] width 18 height 6
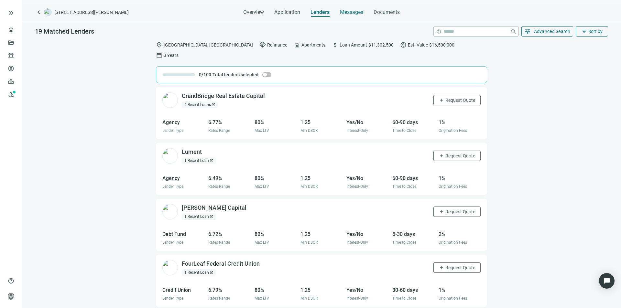
click at [342, 13] on span "Messages" at bounding box center [351, 12] width 23 height 6
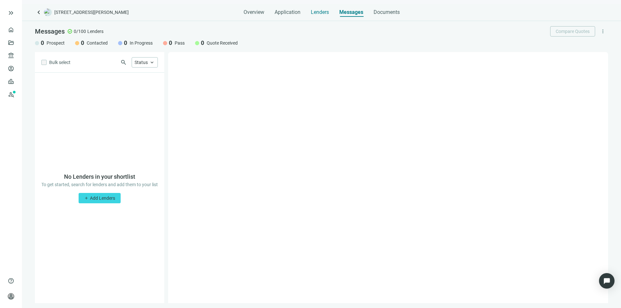
click at [320, 14] on span "Lenders" at bounding box center [320, 12] width 18 height 6
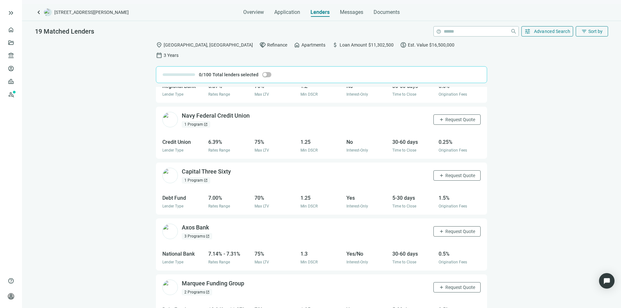
scroll to position [828, 0]
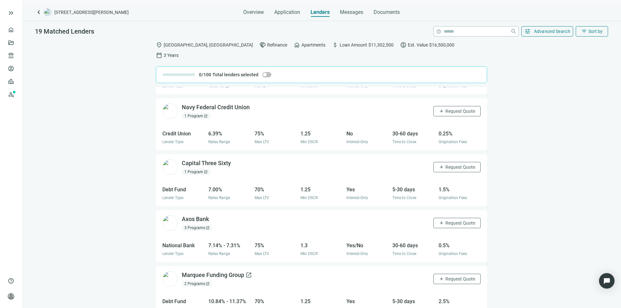
click at [224, 271] on div "Marquee Funding Group open_in_new" at bounding box center [217, 275] width 70 height 8
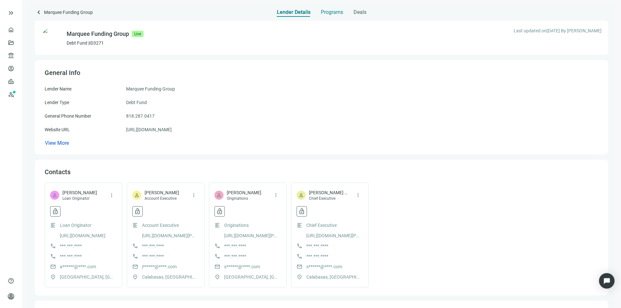
click at [329, 11] on span "Programs" at bounding box center [332, 12] width 22 height 6
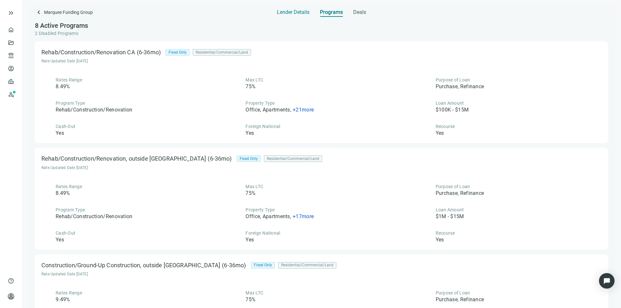
click at [293, 15] on span "Lender Details" at bounding box center [293, 12] width 33 height 6
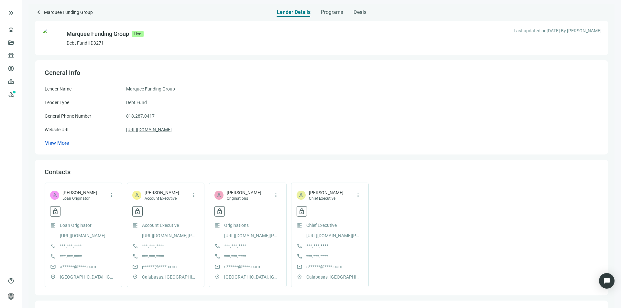
click at [153, 130] on link "https://marqueefundinggroup.com" at bounding box center [149, 129] width 46 height 7
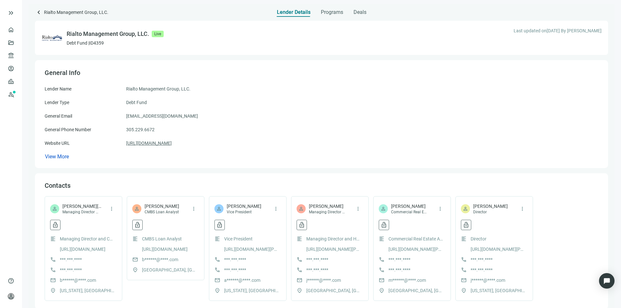
click at [162, 143] on link "[URL][DOMAIN_NAME]" at bounding box center [149, 143] width 46 height 7
click at [329, 13] on span "Programs" at bounding box center [332, 12] width 22 height 6
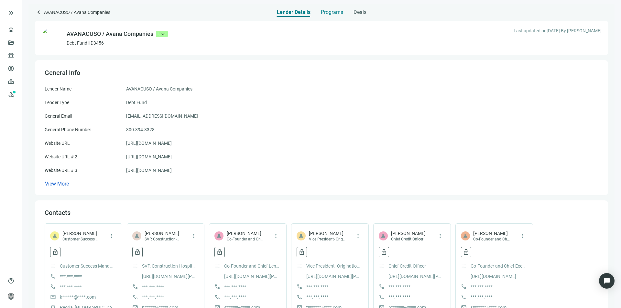
click at [326, 12] on span "Programs" at bounding box center [332, 12] width 22 height 6
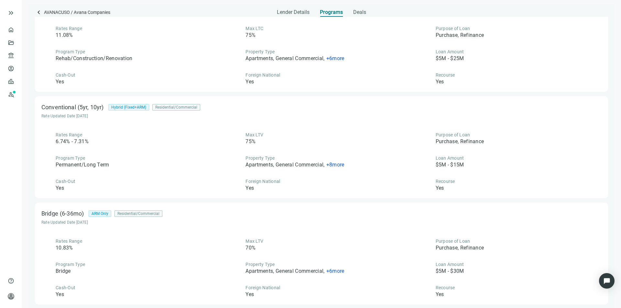
scroll to position [259, 0]
click at [329, 166] on span "+ 8 more" at bounding box center [335, 163] width 18 height 6
click at [319, 144] on div "Rates Range 6.74% - 7.31% Max LTV 75% Purpose of Loan Purchase, Refinance Progr…" at bounding box center [321, 160] width 560 height 60
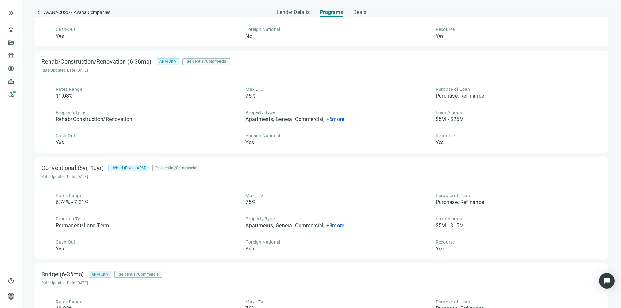
scroll to position [194, 0]
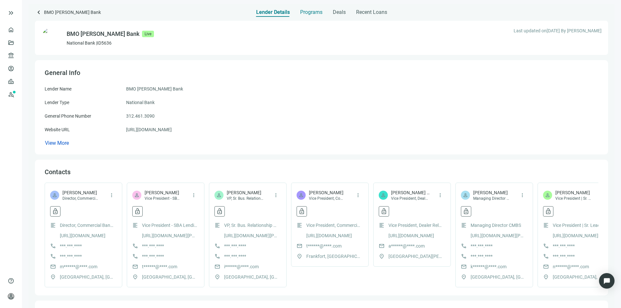
click at [317, 13] on span "Programs" at bounding box center [311, 12] width 22 height 6
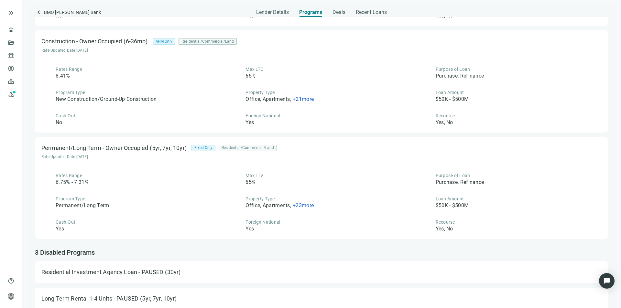
scroll to position [895, 0]
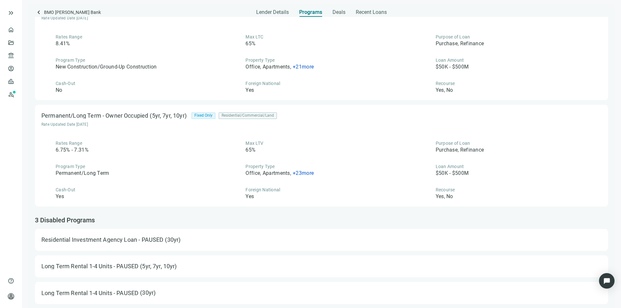
click at [296, 173] on span "+ 23 more" at bounding box center [303, 173] width 21 height 6
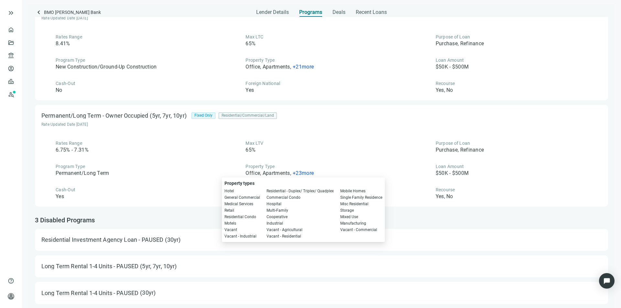
click at [296, 157] on div "Rates Range 6.75% - 7.31% Max LTV 65% Purpose of Loan Purchase, Refinance Progr…" at bounding box center [321, 170] width 560 height 60
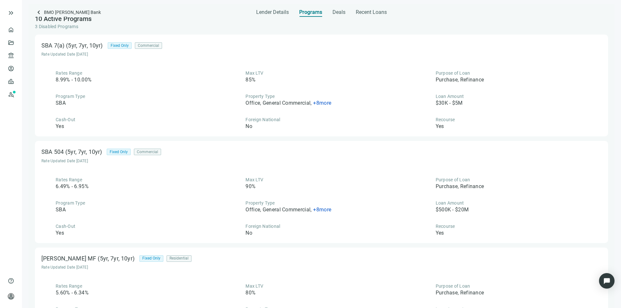
scroll to position [0, 0]
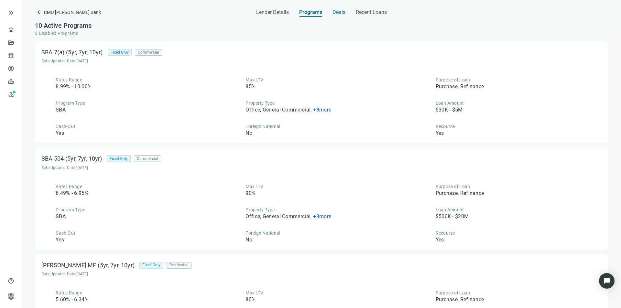
click at [333, 13] on span "Deals" at bounding box center [338, 12] width 13 height 6
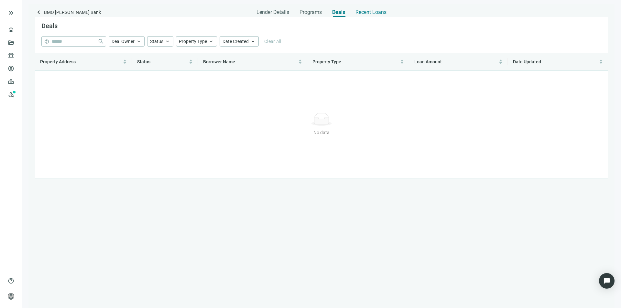
click at [359, 11] on span "Recent Loans" at bounding box center [370, 12] width 31 height 6
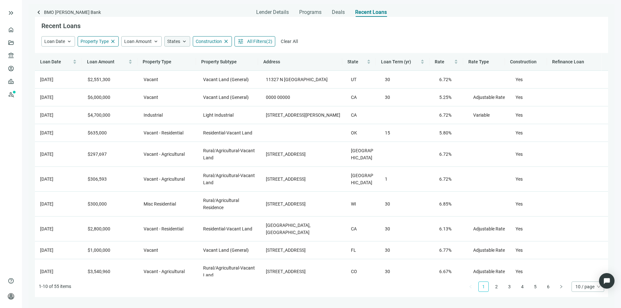
click at [183, 39] on span "keyboard_arrow_up" at bounding box center [184, 41] width 6 height 6
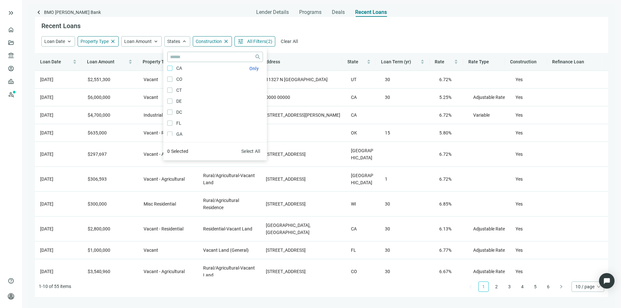
scroll to position [65, 0]
click at [173, 114] on span "FL Only" at bounding box center [178, 113] width 12 height 7
click at [310, 38] on div "Loan Date keyboard_arrow_up Property Type close Loan Amount keyboard_arrow_up S…" at bounding box center [321, 41] width 560 height 10
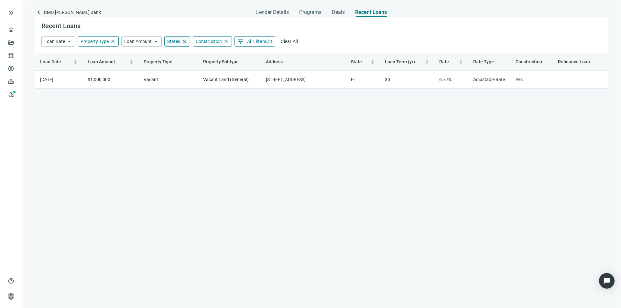
click at [185, 43] on span "close" at bounding box center [184, 41] width 6 height 6
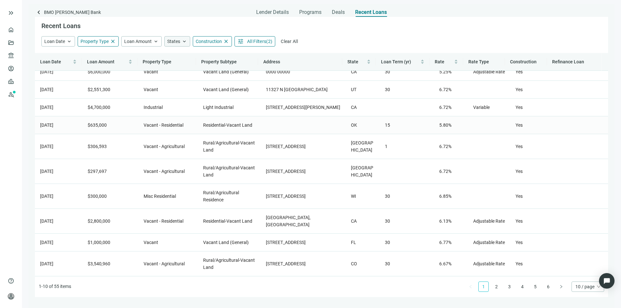
scroll to position [29, 0]
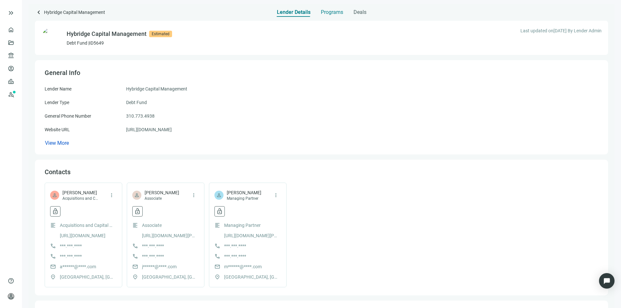
click at [332, 9] on span "Programs" at bounding box center [332, 12] width 22 height 6
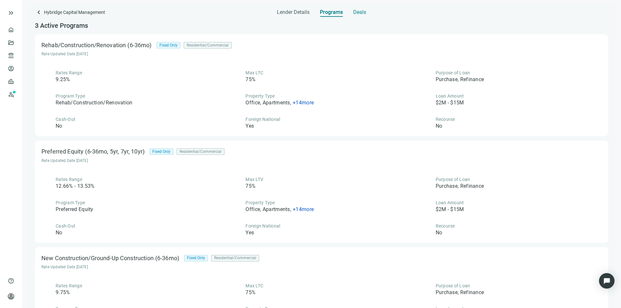
click at [356, 12] on span "Deals" at bounding box center [359, 12] width 13 height 6
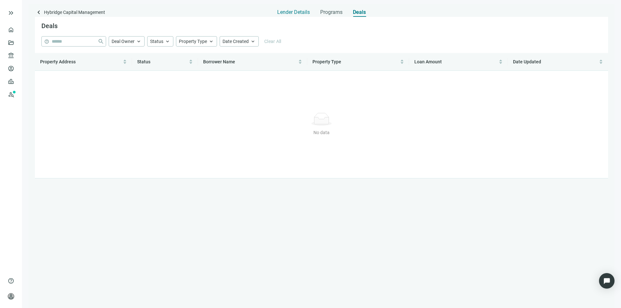
click at [287, 10] on span "Lender Details" at bounding box center [293, 12] width 33 height 6
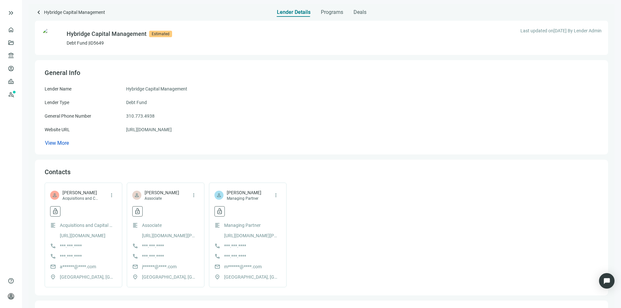
scroll to position [32, 0]
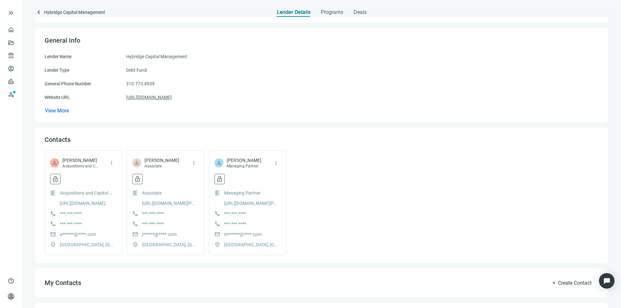
click at [158, 98] on link "https://hybridgecap.com/" at bounding box center [149, 97] width 46 height 7
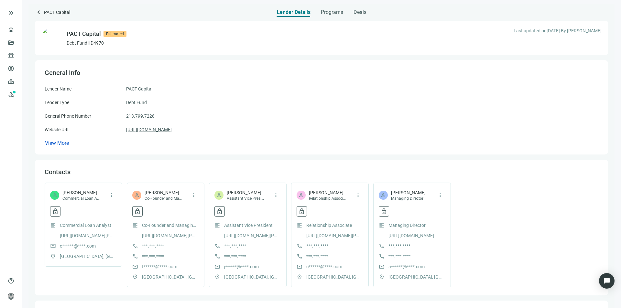
click at [156, 130] on link "[URL][DOMAIN_NAME]" at bounding box center [149, 129] width 46 height 7
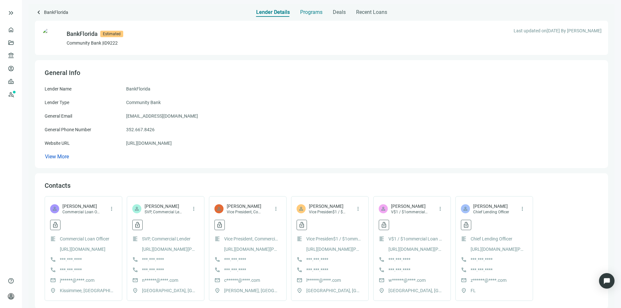
click at [305, 12] on span "Programs" at bounding box center [311, 12] width 22 height 6
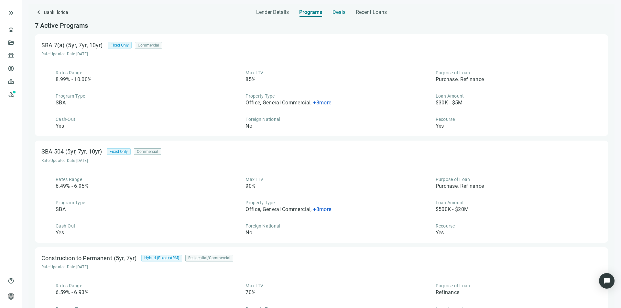
click at [333, 12] on span "Deals" at bounding box center [338, 12] width 13 height 6
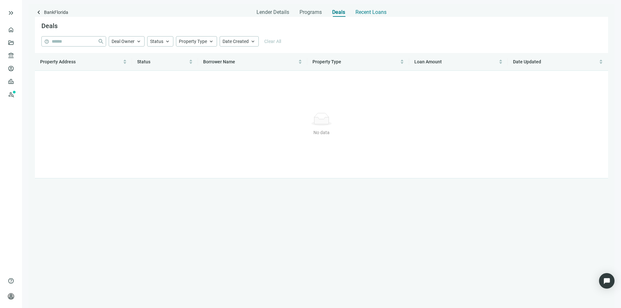
click at [366, 9] on span "Recent Loans" at bounding box center [370, 12] width 31 height 6
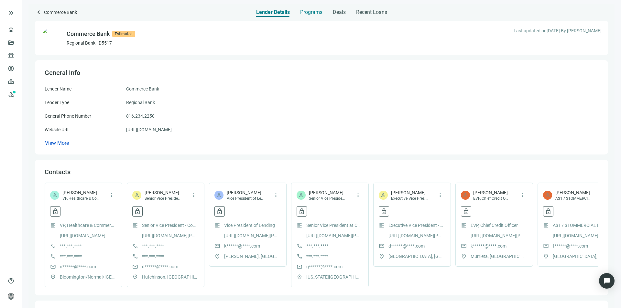
click at [305, 13] on span "Programs" at bounding box center [311, 12] width 22 height 6
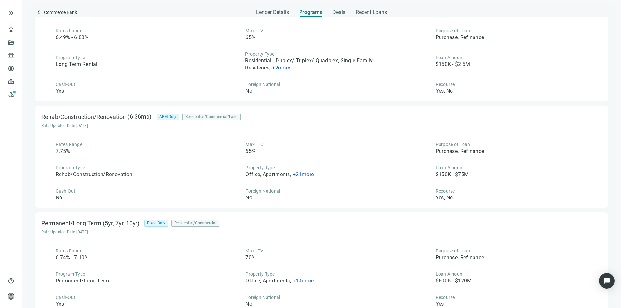
scroll to position [485, 0]
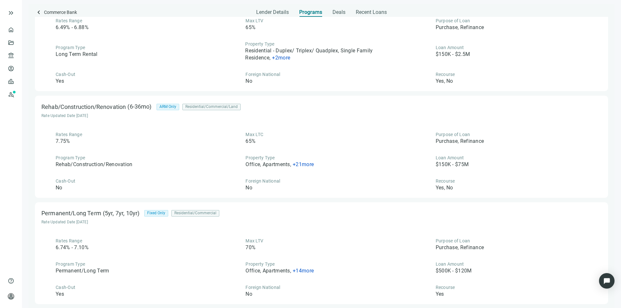
click at [297, 274] on div "Office, Apartments , + 14 more" at bounding box center [279, 270] width 68 height 7
click at [296, 271] on span "+ 14 more" at bounding box center [303, 271] width 21 height 6
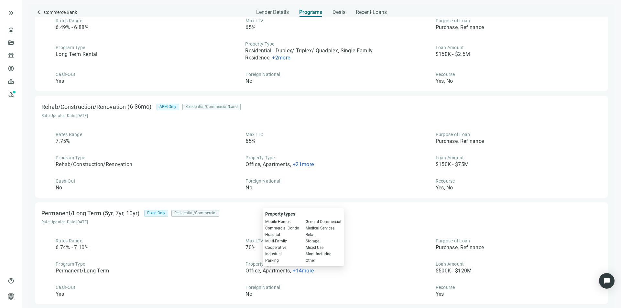
click at [202, 167] on div "Program Type Rehab/Construction/Renovation" at bounding box center [131, 162] width 180 height 14
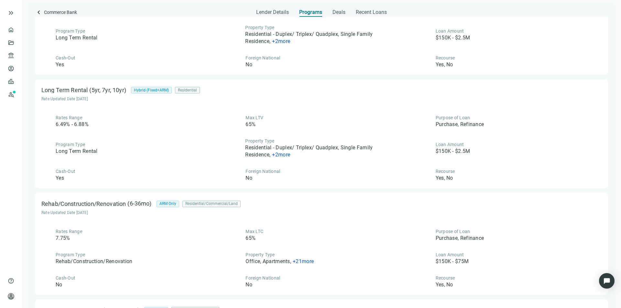
scroll to position [323, 0]
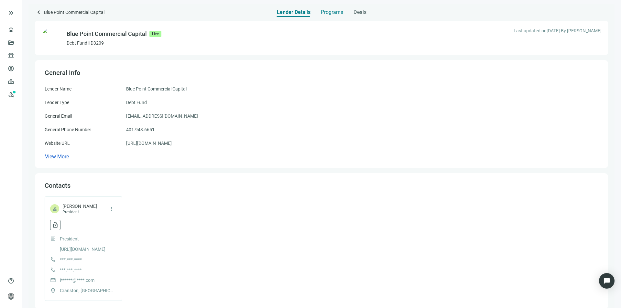
click at [328, 14] on span "Programs" at bounding box center [332, 12] width 22 height 6
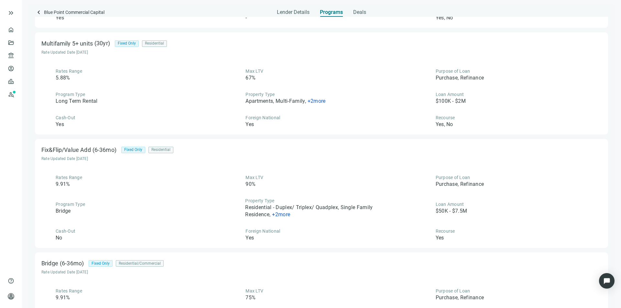
scroll to position [448, 0]
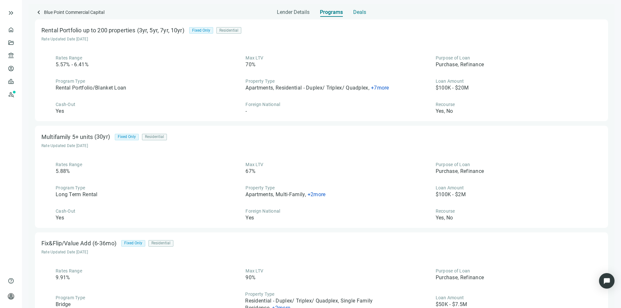
click at [356, 10] on span "Deals" at bounding box center [359, 12] width 13 height 6
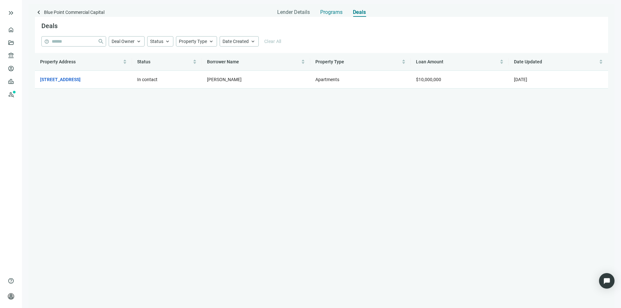
click at [335, 13] on span "Programs" at bounding box center [331, 12] width 22 height 6
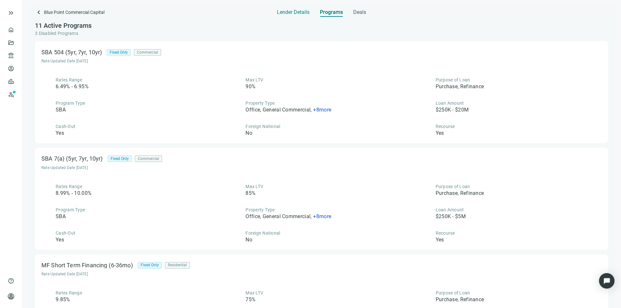
click at [289, 14] on span "Lender Details" at bounding box center [293, 12] width 33 height 6
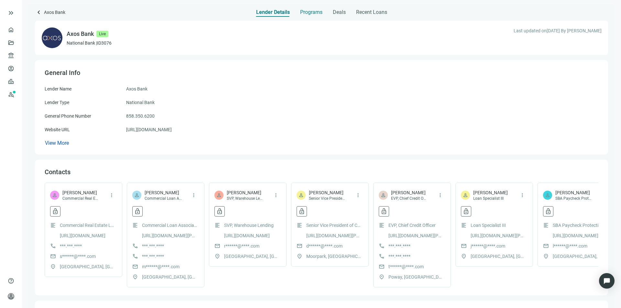
click at [306, 13] on span "Programs" at bounding box center [311, 12] width 22 height 6
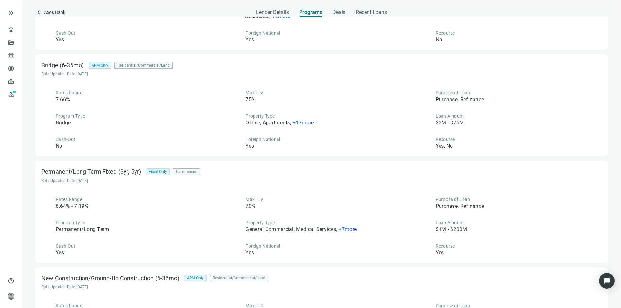
scroll to position [744, 0]
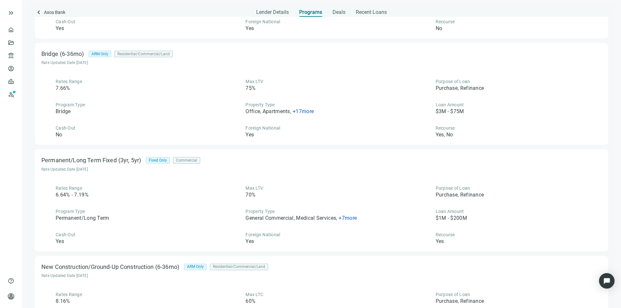
click at [297, 110] on span "+ 17 more" at bounding box center [303, 111] width 21 height 6
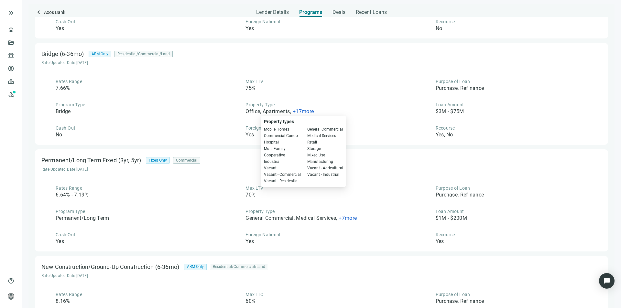
click at [300, 100] on div "Rates Range 7.66% Max LTV 75% Purpose of Loan Purchase, Refinance Program Type …" at bounding box center [321, 108] width 560 height 60
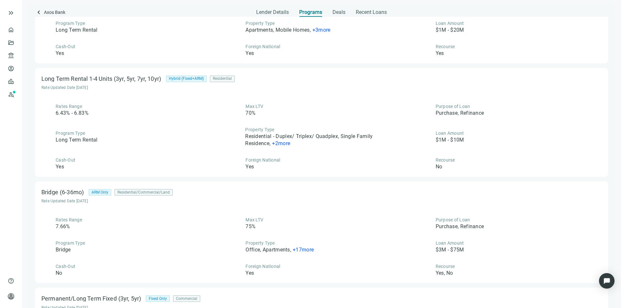
scroll to position [604, 0]
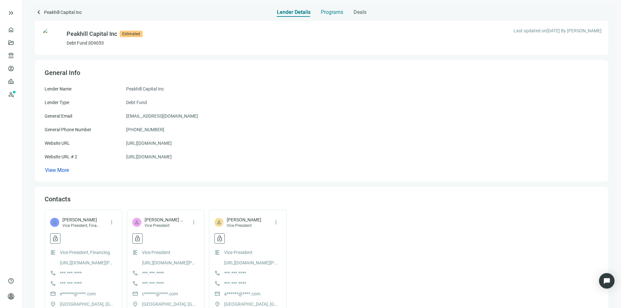
click at [329, 13] on span "Programs" at bounding box center [332, 12] width 22 height 6
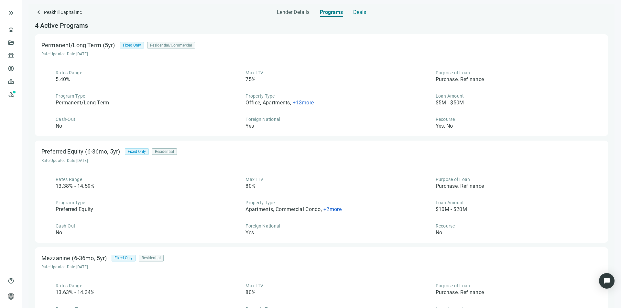
click at [356, 9] on span "Deals" at bounding box center [359, 12] width 13 height 6
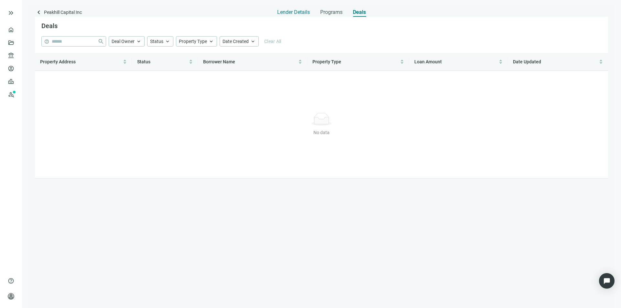
click at [303, 14] on span "Lender Details" at bounding box center [293, 12] width 33 height 6
